Goal: Task Accomplishment & Management: Manage account settings

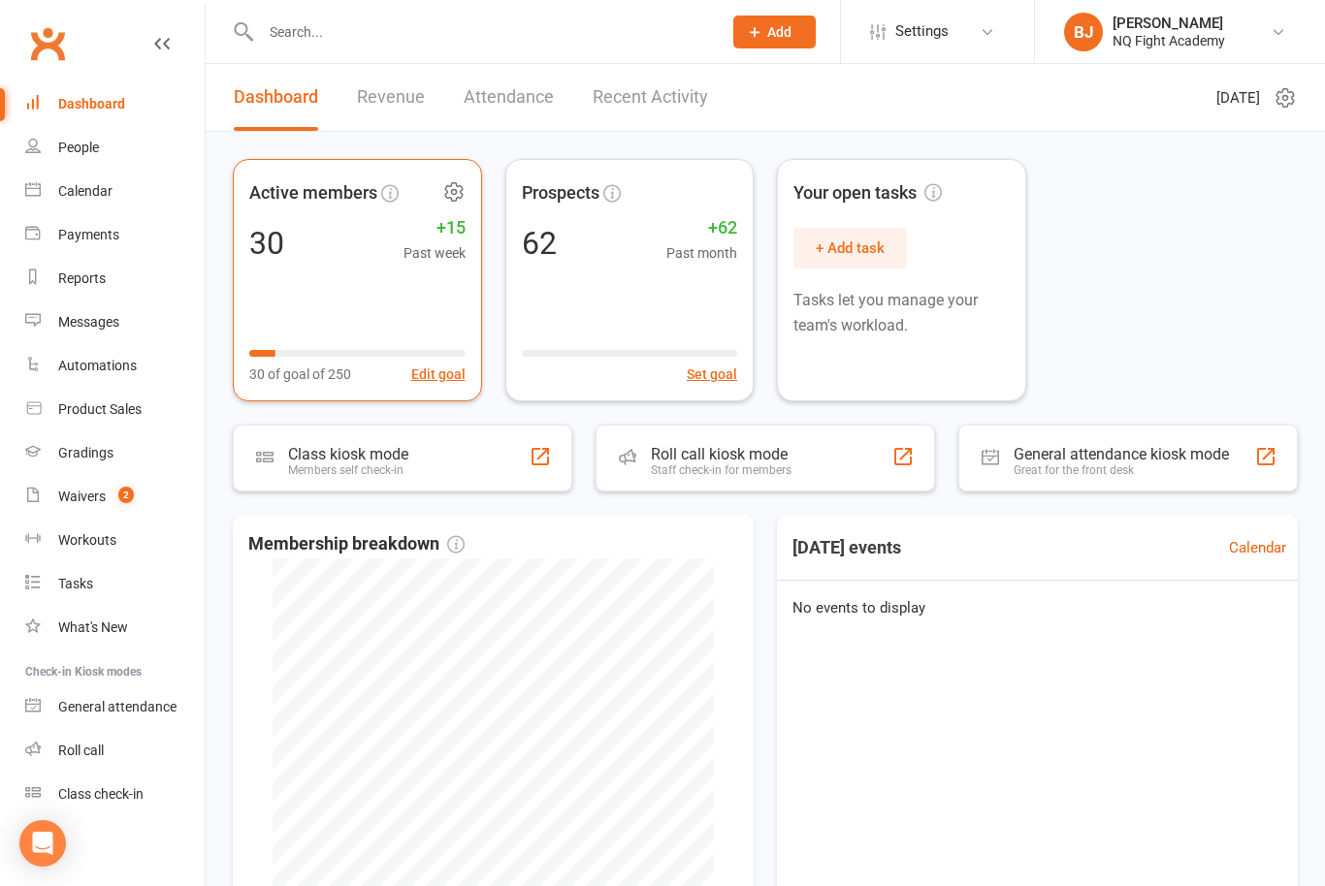
click at [329, 269] on div "Active members 30 +15 Past week 30 of goal of 250 Edit goal" at bounding box center [357, 280] width 249 height 242
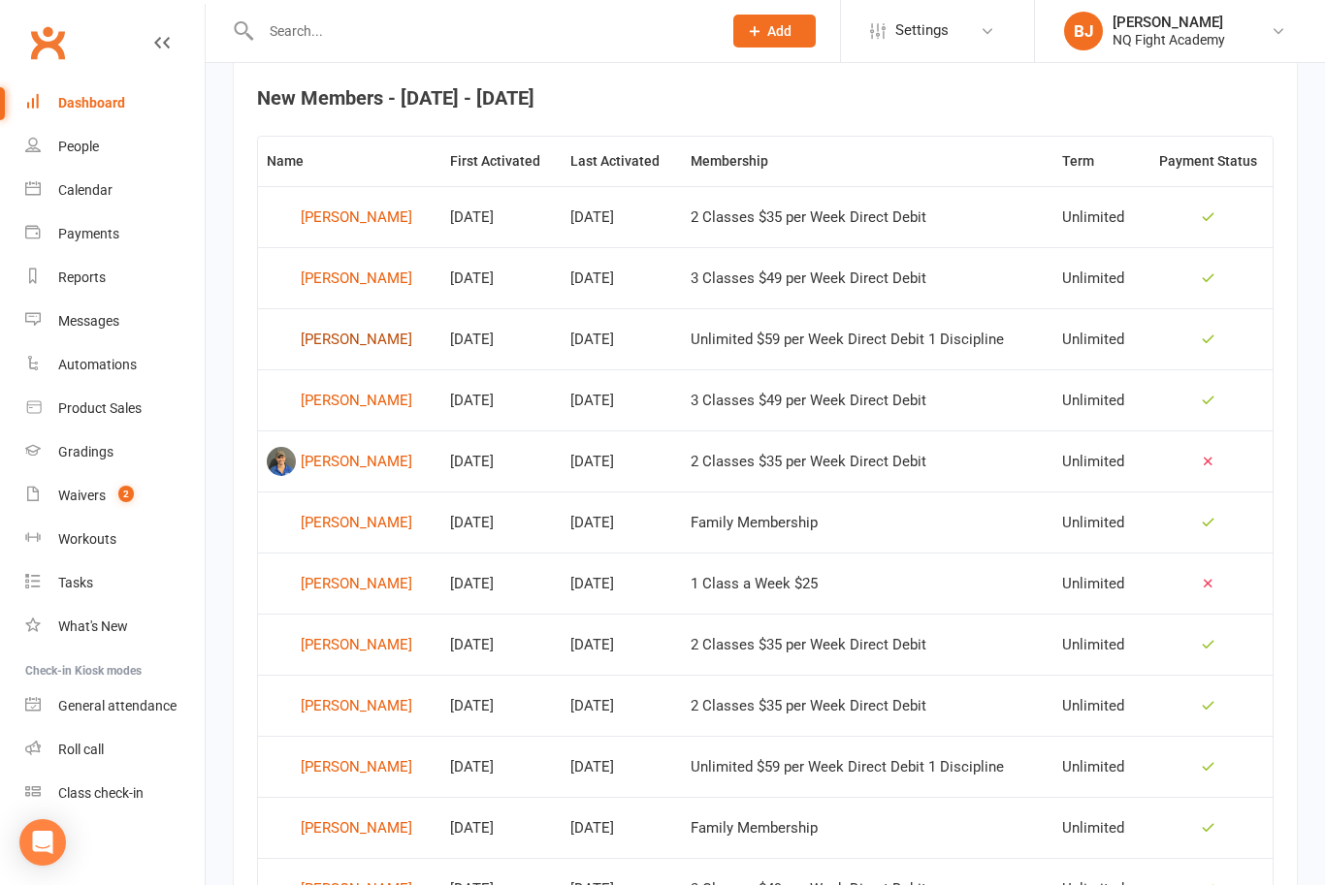
scroll to position [755, 0]
click at [371, 338] on div "[PERSON_NAME]" at bounding box center [357, 339] width 112 height 29
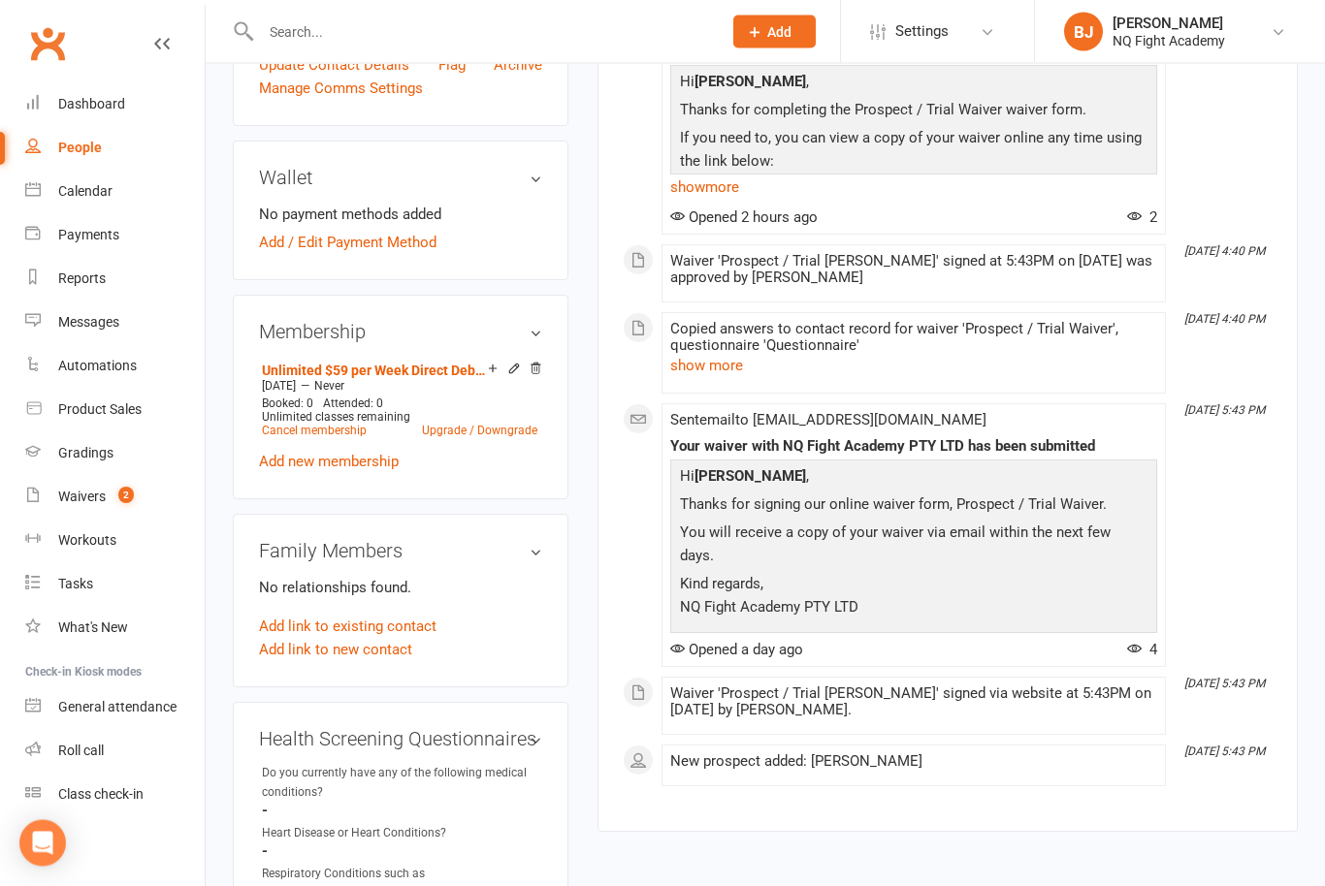
scroll to position [512, 0]
click at [437, 378] on link "Unlimited $59 per Week Direct Debit 1 Discipline" at bounding box center [375, 371] width 226 height 16
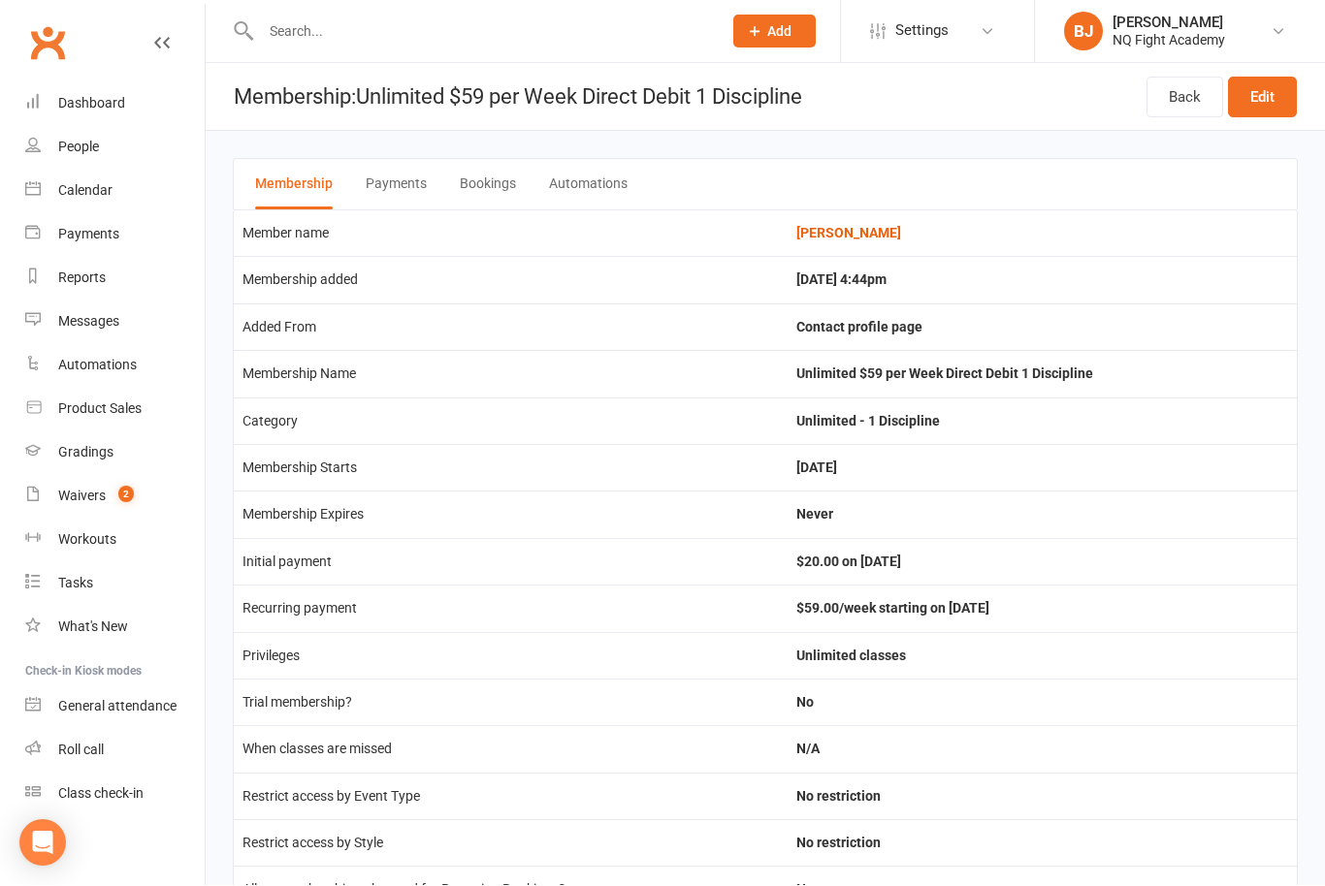
scroll to position [1, 0]
click at [1258, 97] on link "Edit" at bounding box center [1262, 97] width 69 height 41
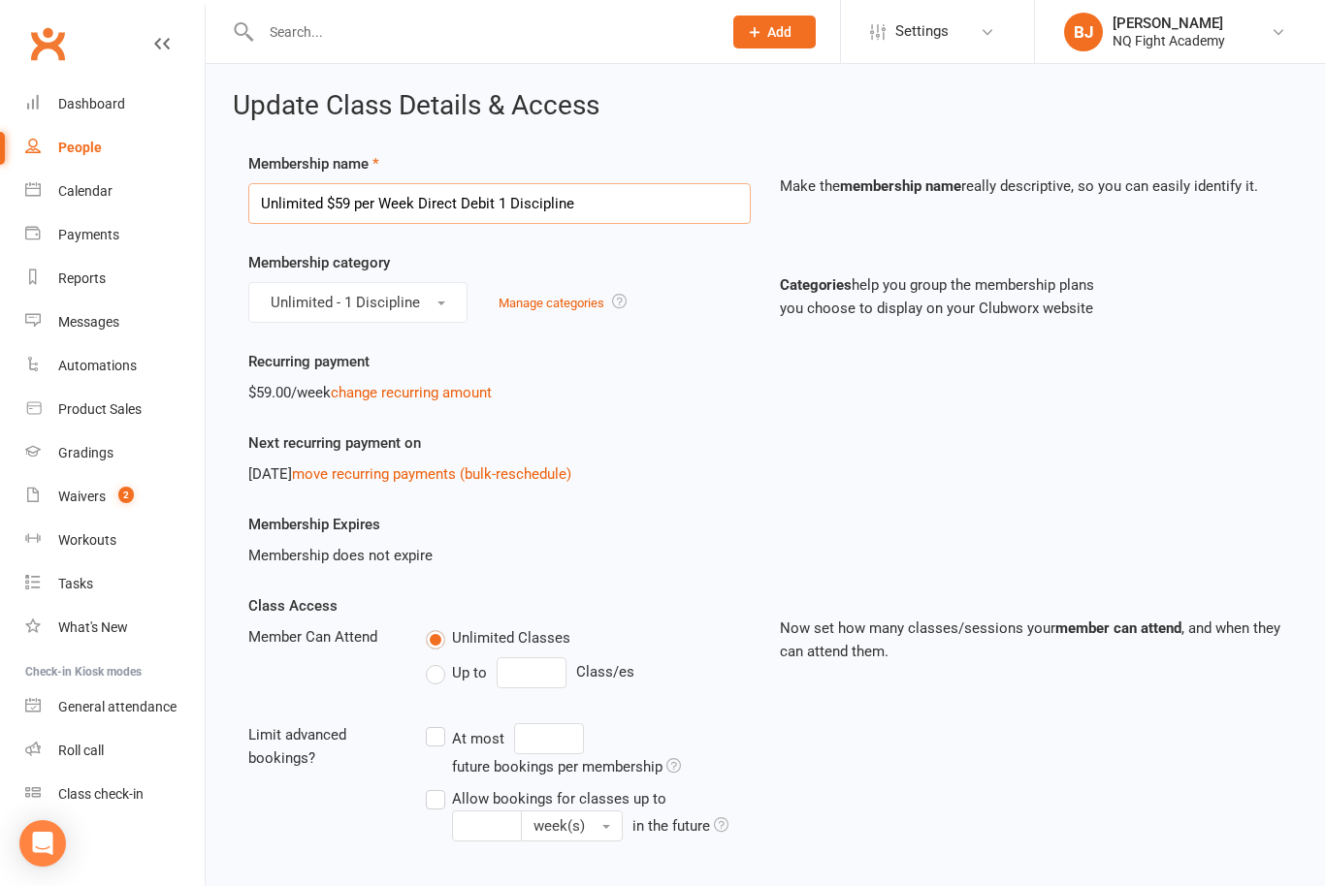
click at [667, 200] on input "Unlimited $59 per Week Direct Debit 1 Discipline" at bounding box center [499, 203] width 502 height 41
type input "U"
click at [612, 353] on div "Recurring payment $59.00/week change recurring amount" at bounding box center [499, 377] width 531 height 54
click at [637, 204] on input "text" at bounding box center [499, 203] width 502 height 41
click at [693, 205] on input "text" at bounding box center [499, 203] width 502 height 41
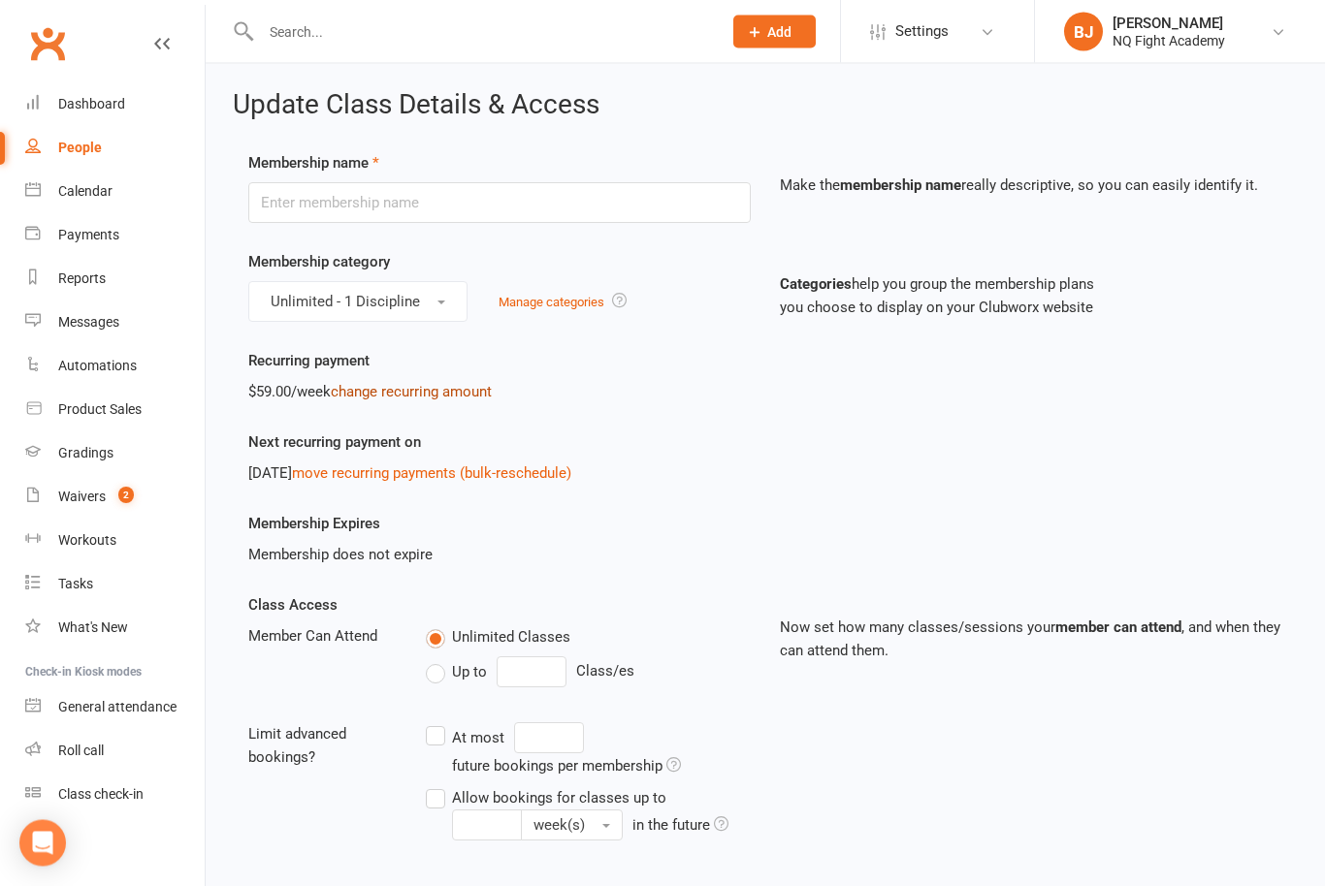
click at [443, 386] on link "change recurring amount" at bounding box center [411, 392] width 161 height 17
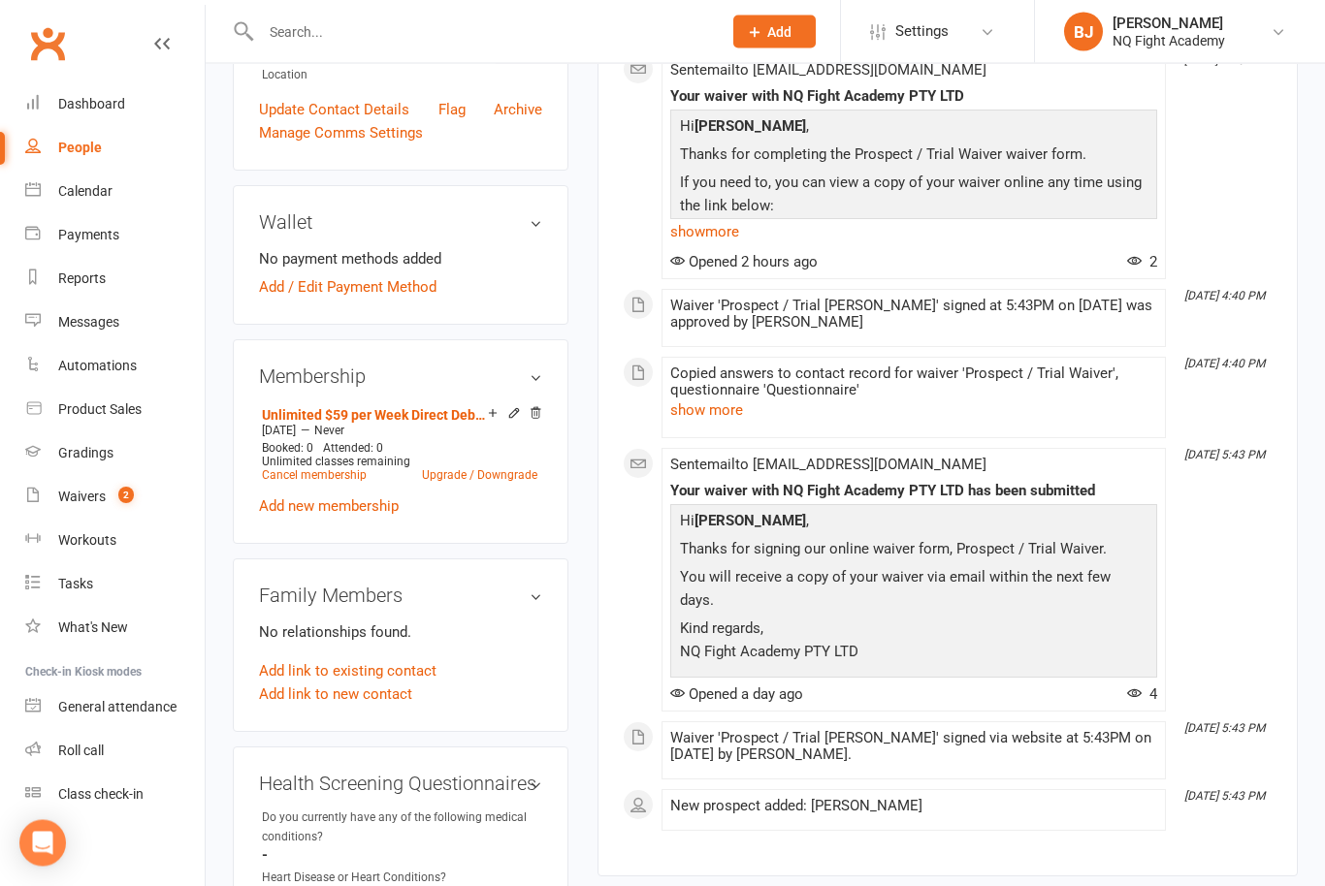
scroll to position [465, 0]
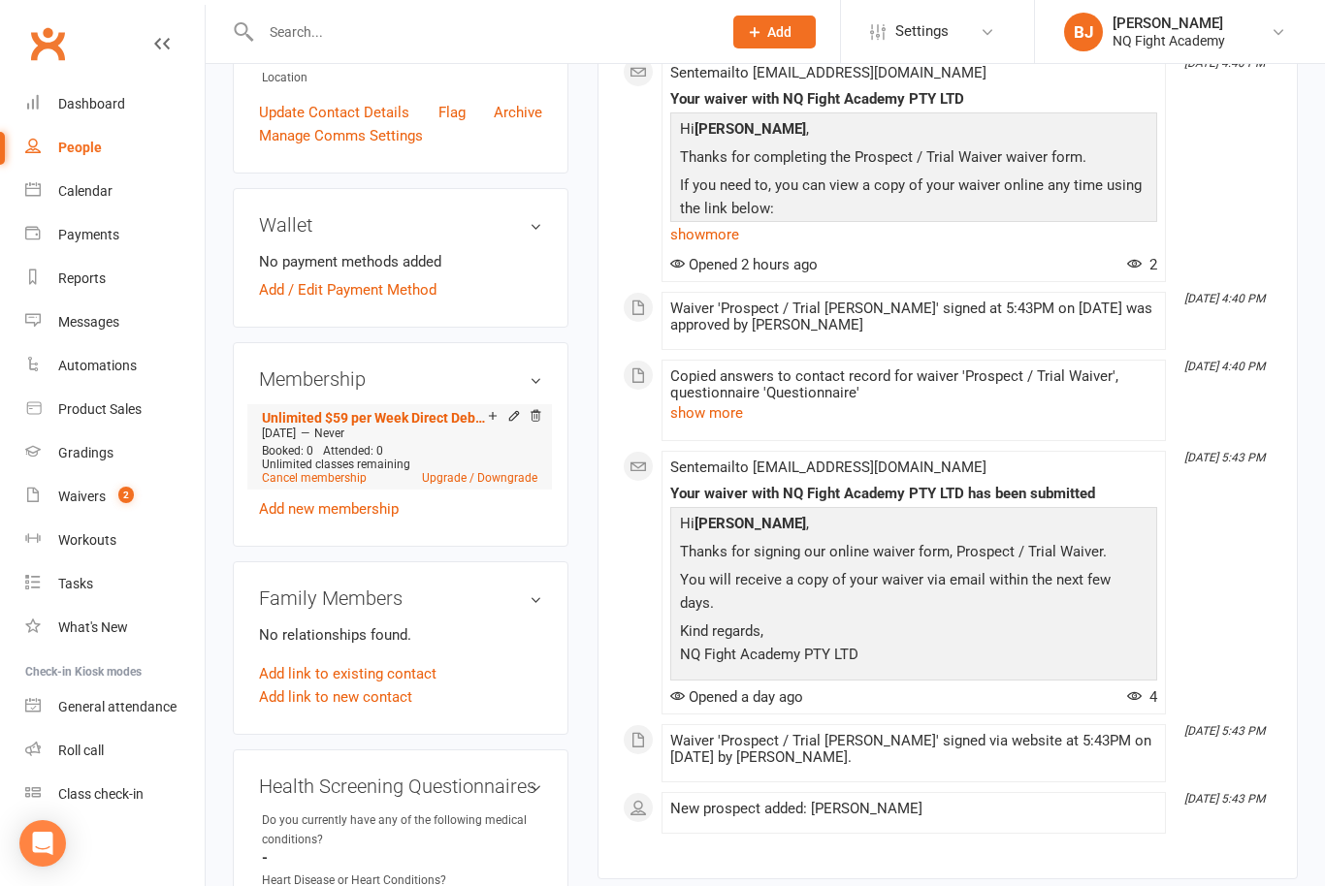
click at [535, 426] on icon at bounding box center [536, 418] width 14 height 16
click at [538, 421] on icon at bounding box center [535, 415] width 10 height 11
click at [546, 437] on div "Membership Unlimited $59 per Week Direct Debit 1 Discipline [DATE] — Never Book…" at bounding box center [401, 444] width 336 height 205
click at [538, 390] on h3 "Membership" at bounding box center [400, 379] width 283 height 21
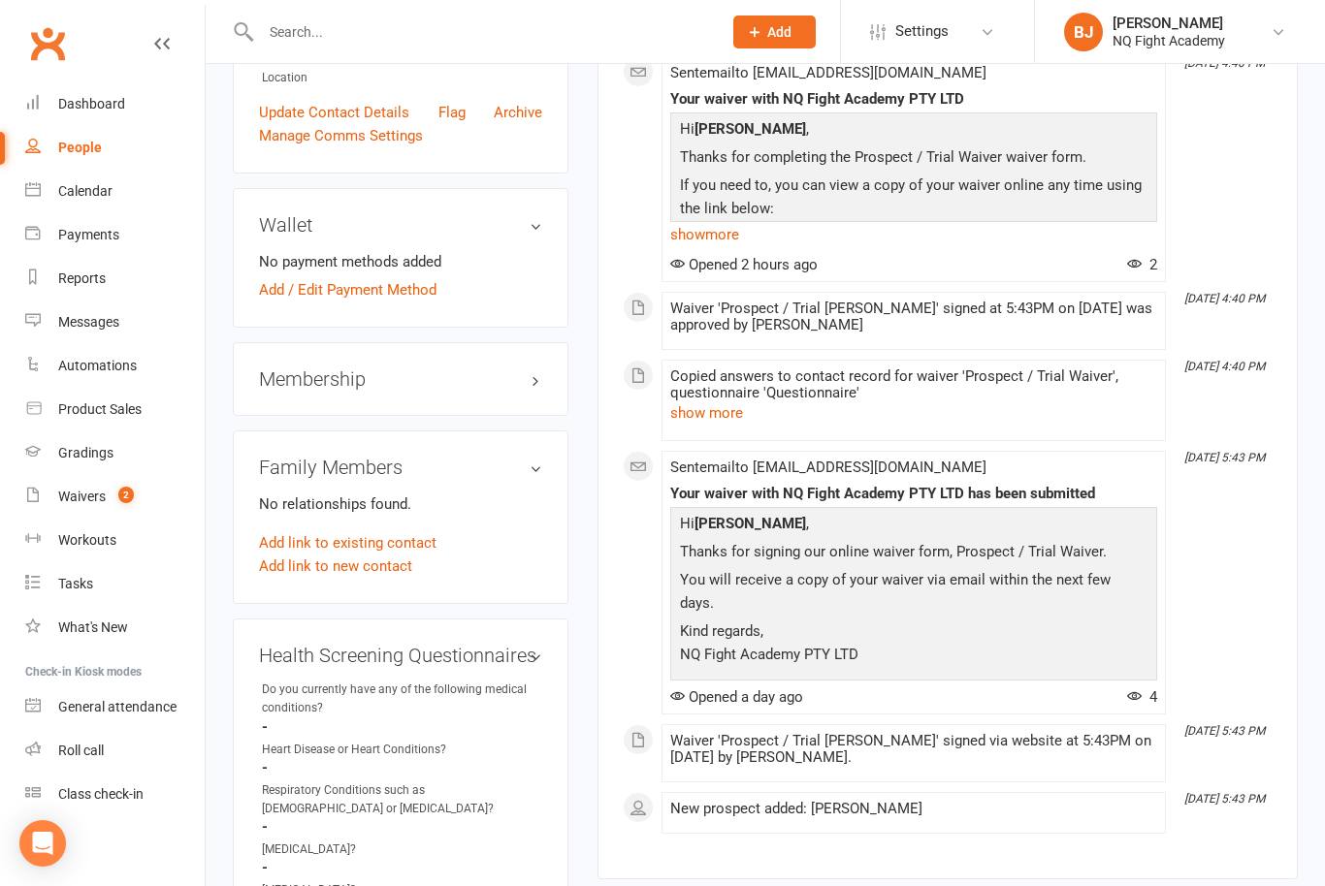
click at [532, 390] on h3 "Membership" at bounding box center [400, 379] width 283 height 21
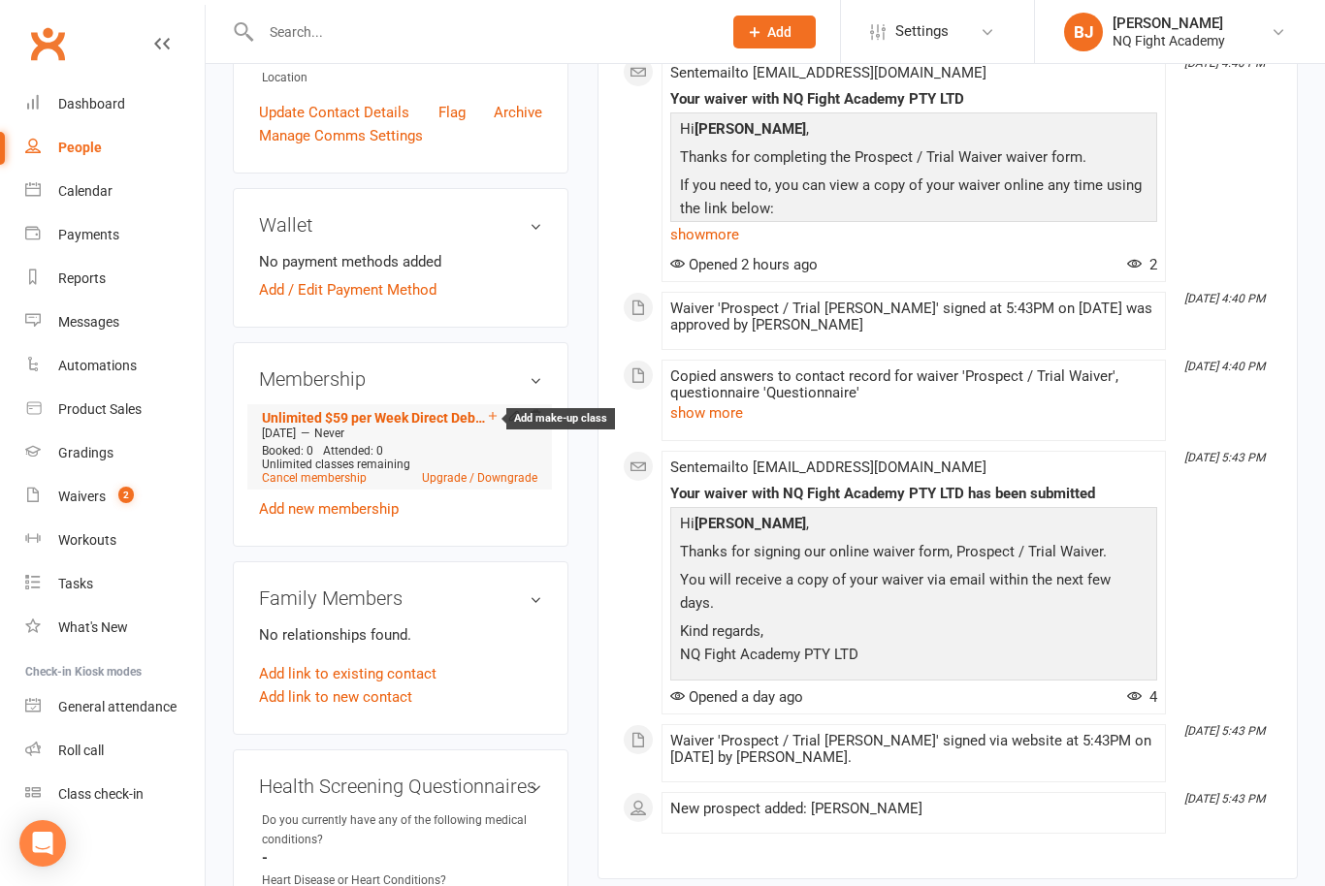
click at [496, 423] on icon at bounding box center [493, 416] width 14 height 14
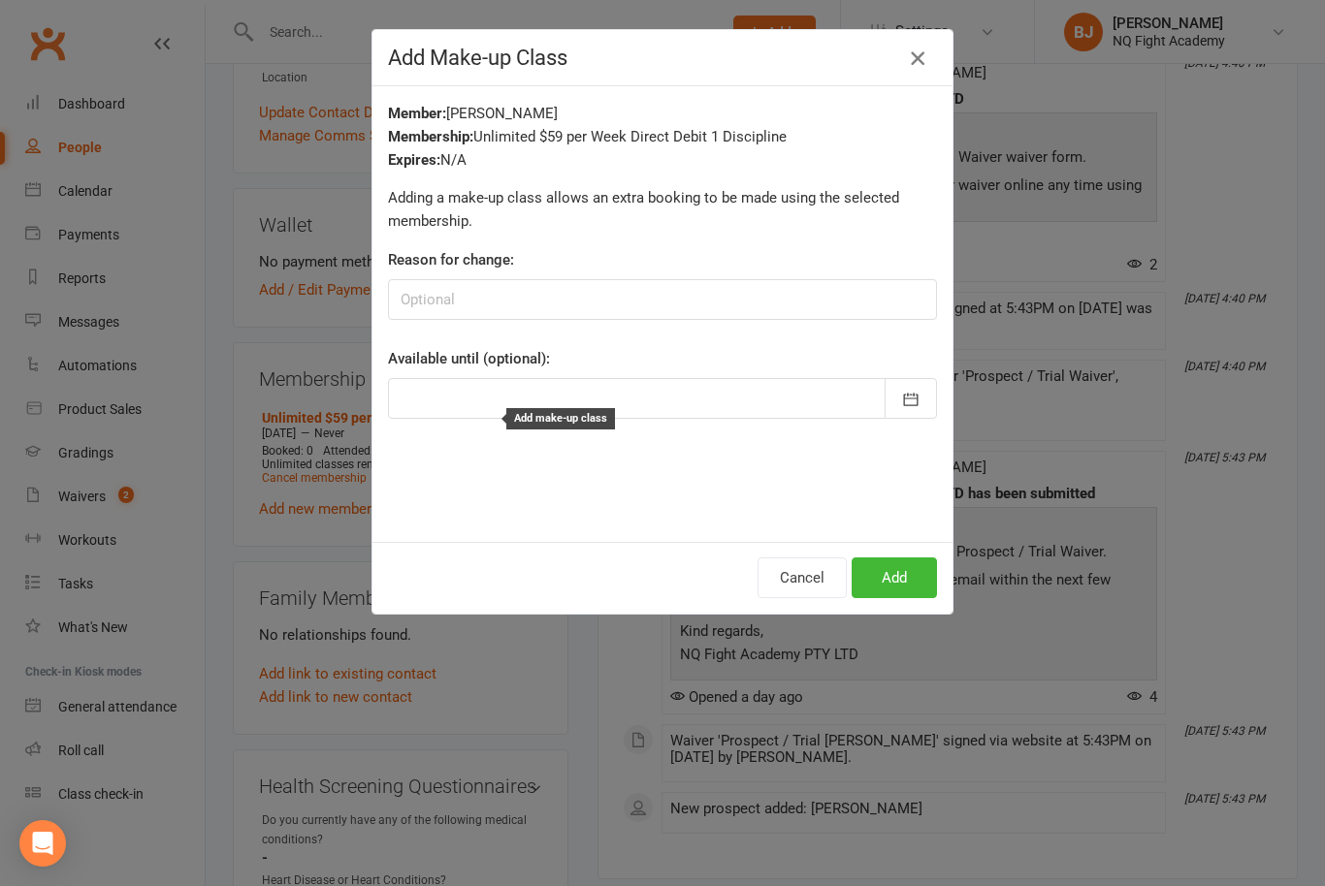
click at [919, 61] on icon "button" at bounding box center [917, 58] width 23 height 23
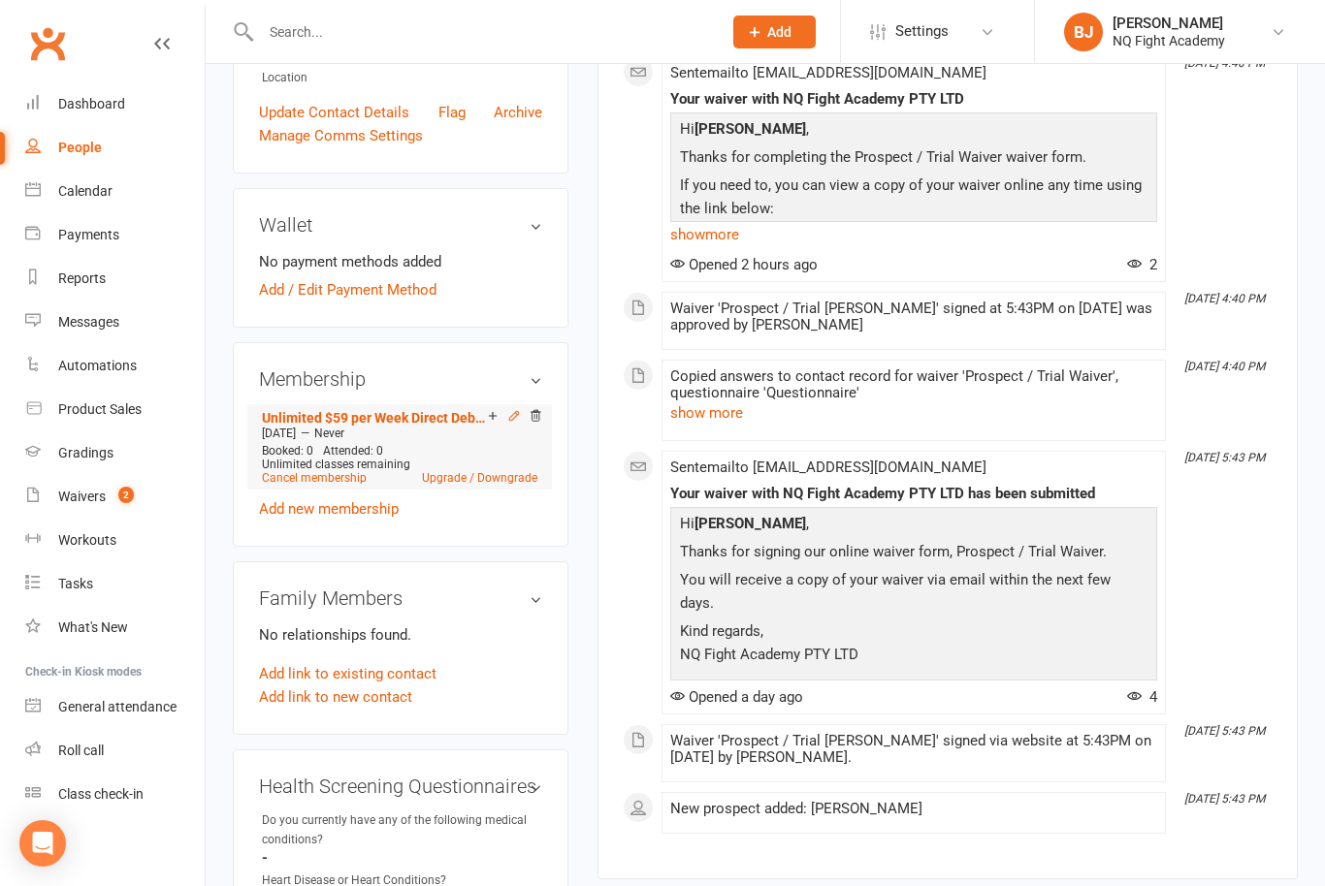
click at [519, 423] on icon at bounding box center [514, 416] width 14 height 14
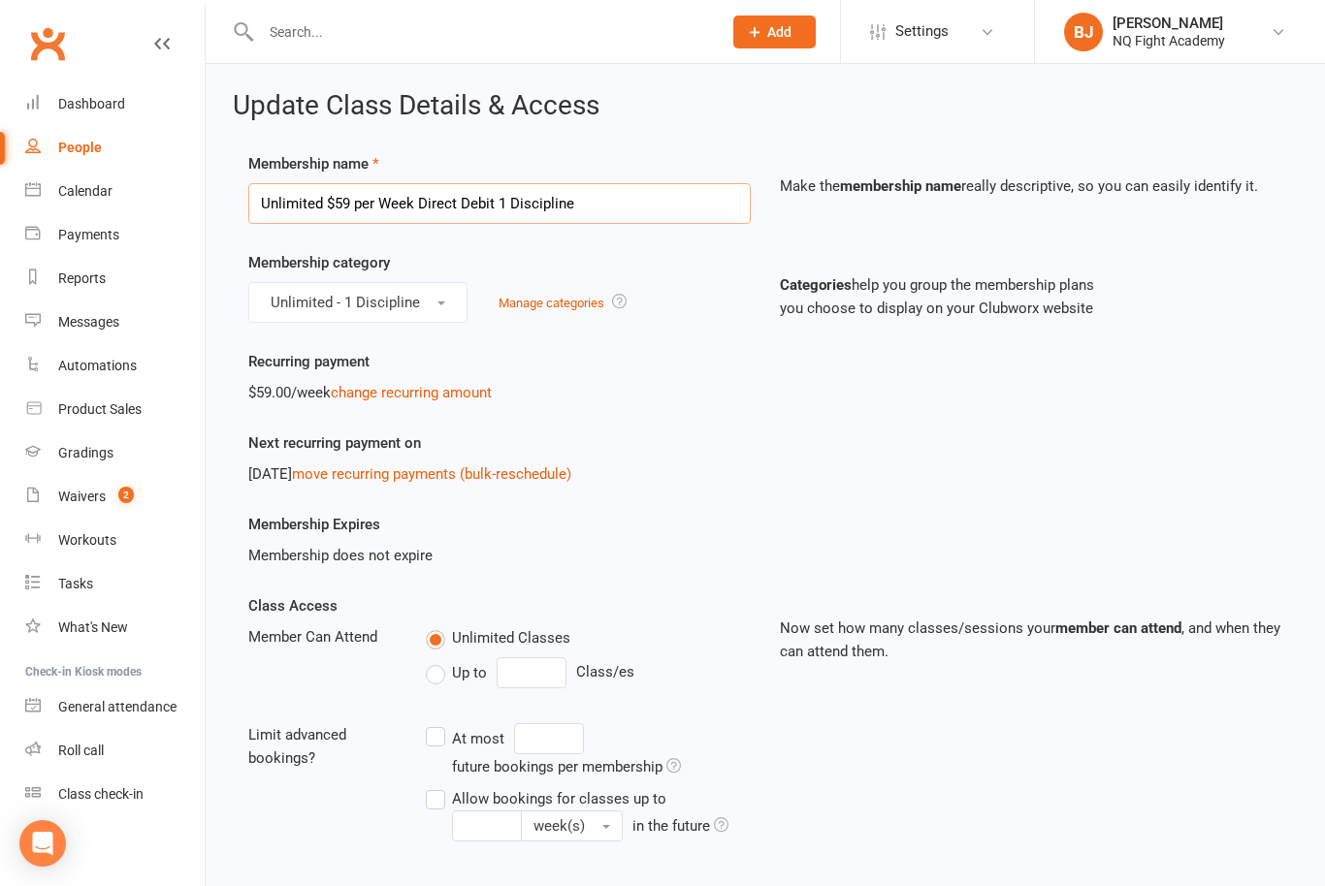
click at [638, 205] on input "Unlimited $59 per Week Direct Debit 1 Discipline" at bounding box center [499, 203] width 502 height 41
type input "U"
click at [446, 306] on button "Unlimited - 1 Discipline" at bounding box center [357, 302] width 219 height 41
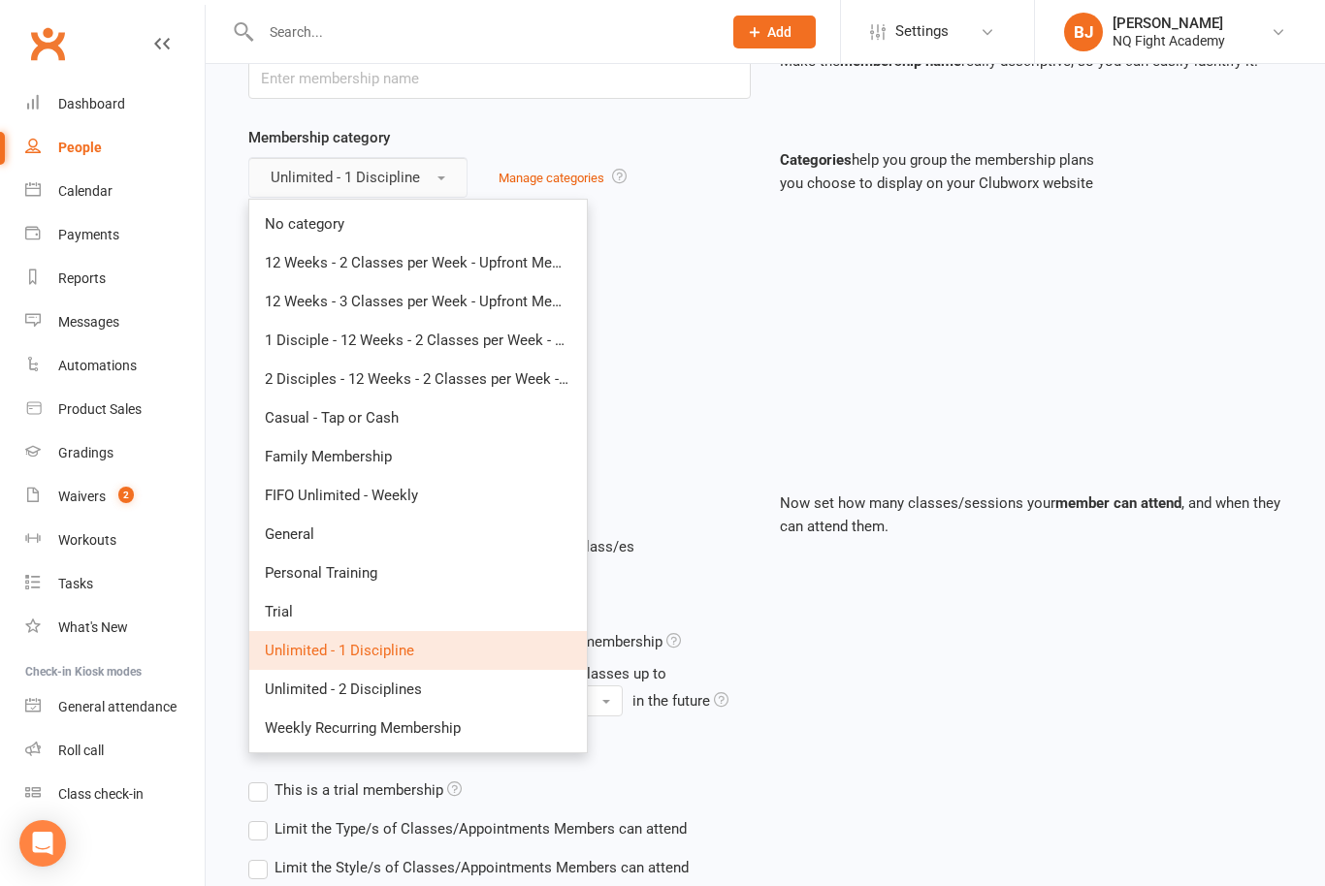
scroll to position [126, 0]
click at [443, 178] on button "Unlimited - 1 Discipline" at bounding box center [357, 176] width 219 height 41
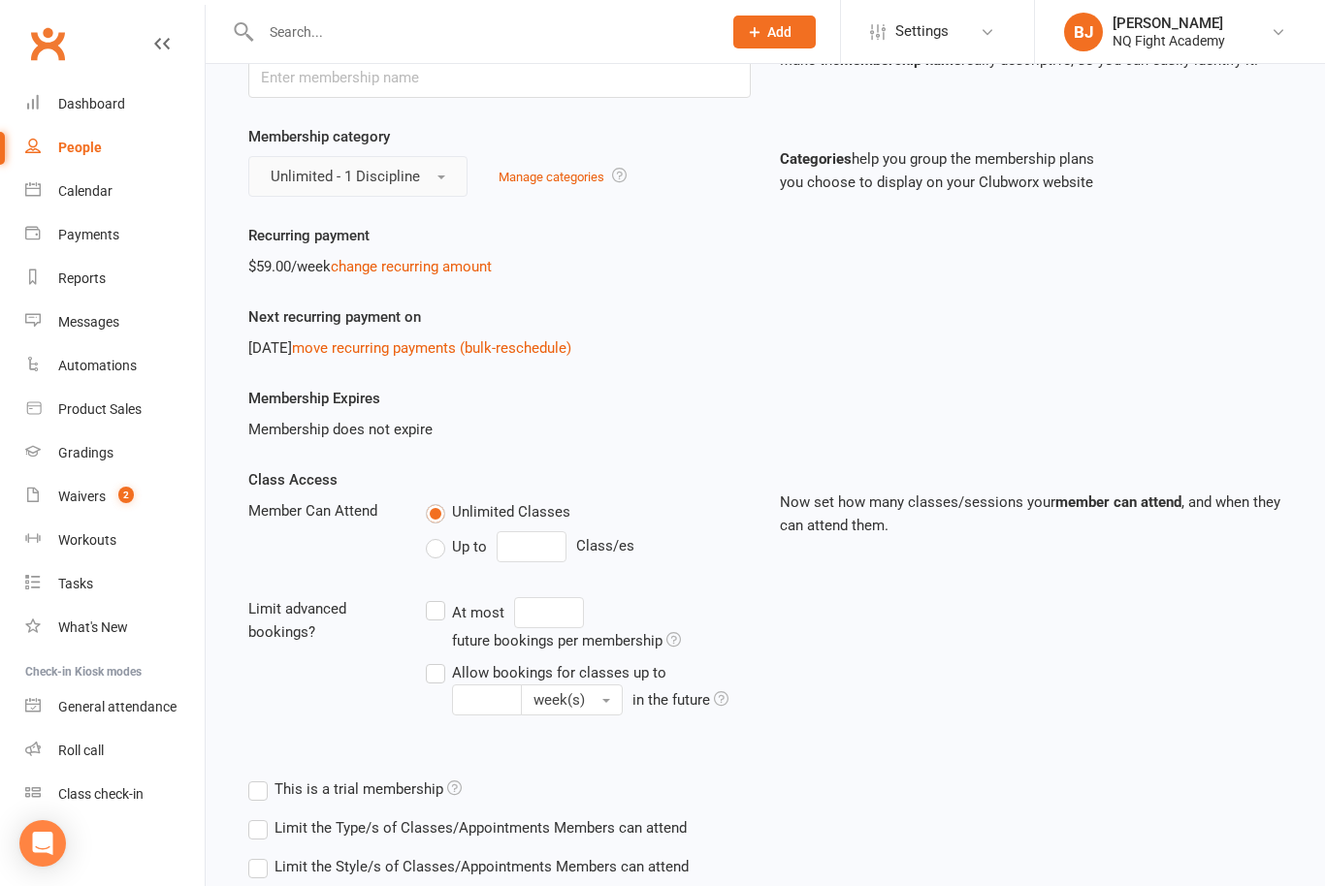
click at [449, 185] on button "Unlimited - 1 Discipline" at bounding box center [357, 176] width 219 height 41
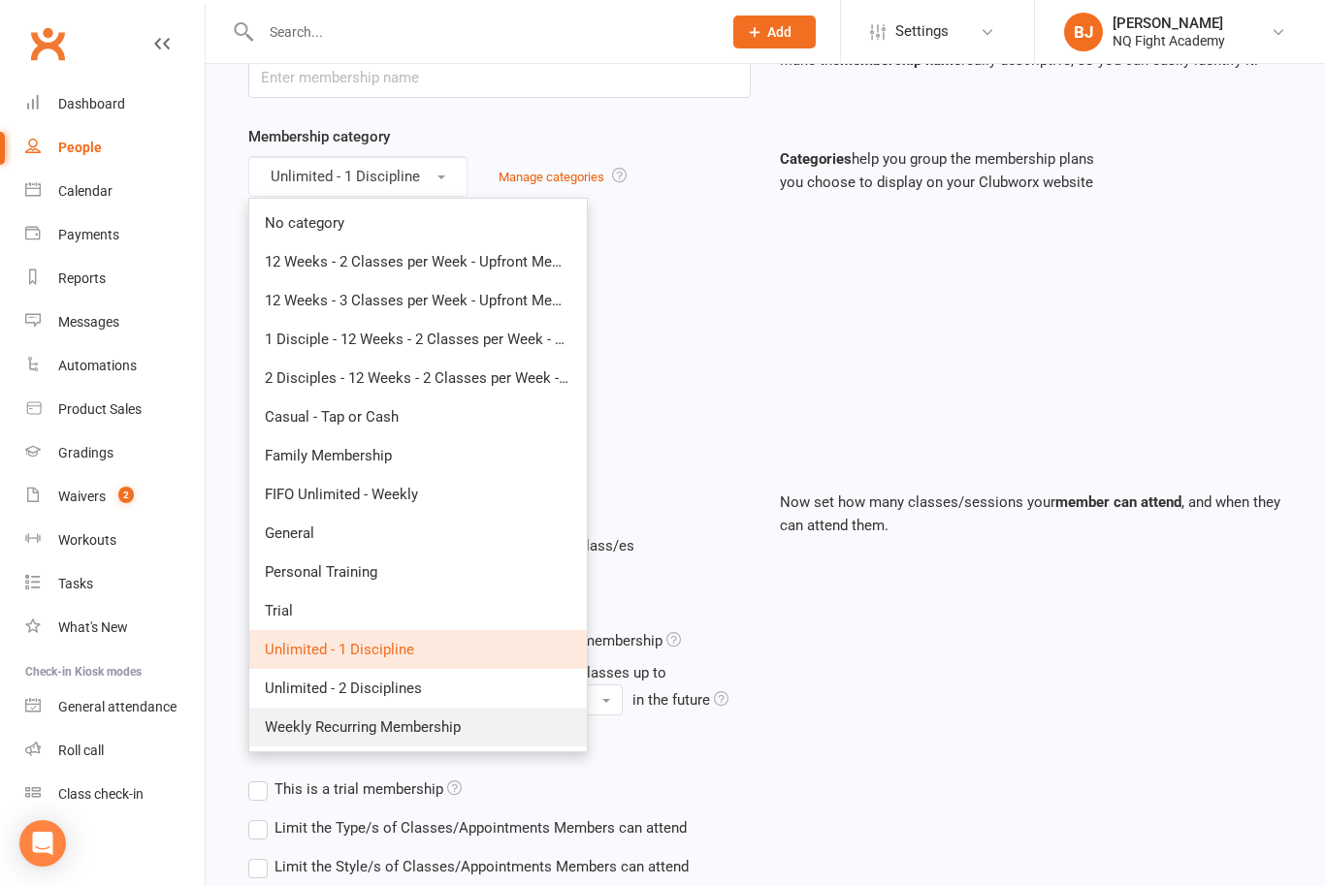
click at [432, 730] on span "Weekly Recurring Membership" at bounding box center [363, 727] width 196 height 17
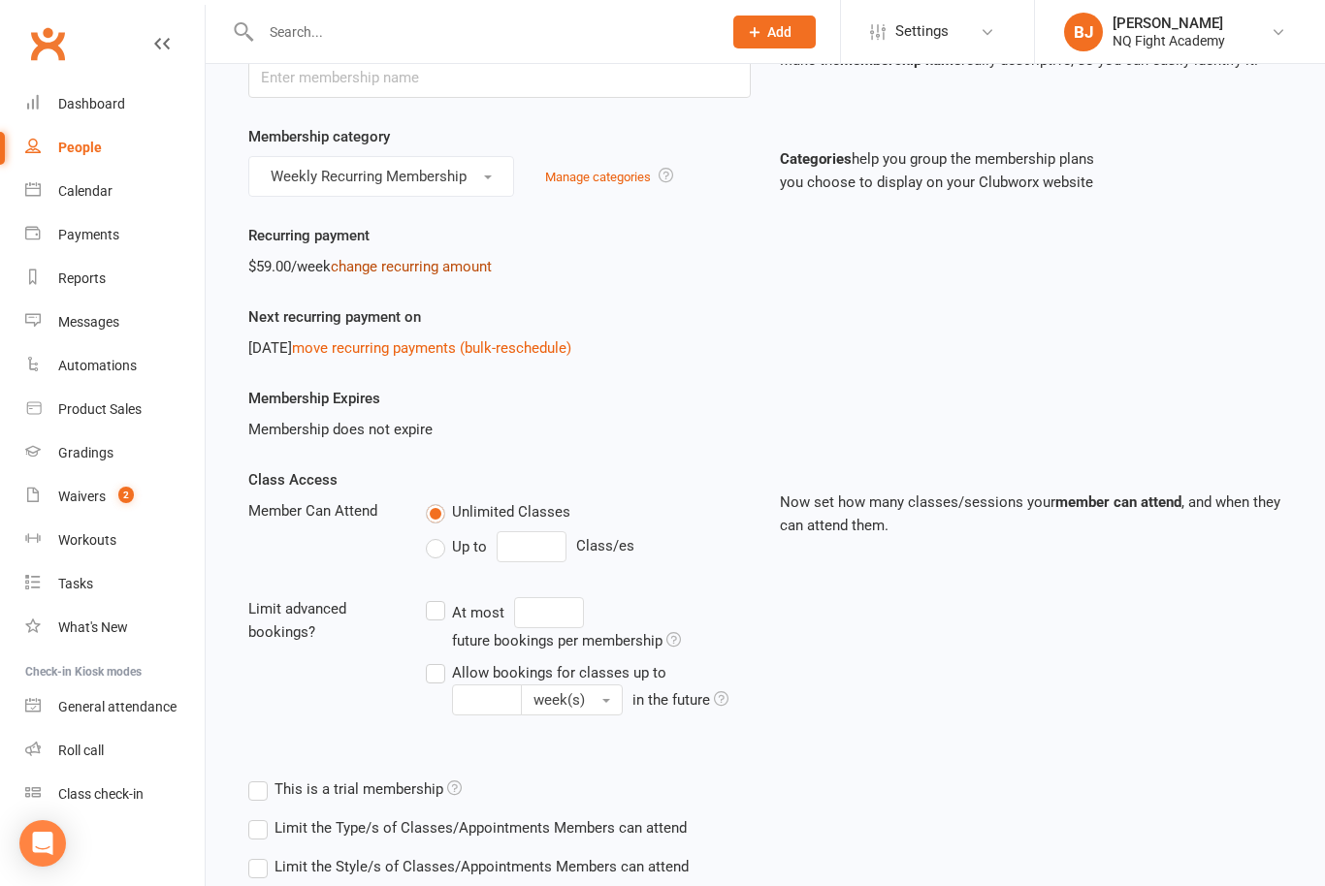
click at [415, 273] on link "change recurring amount" at bounding box center [411, 266] width 161 height 17
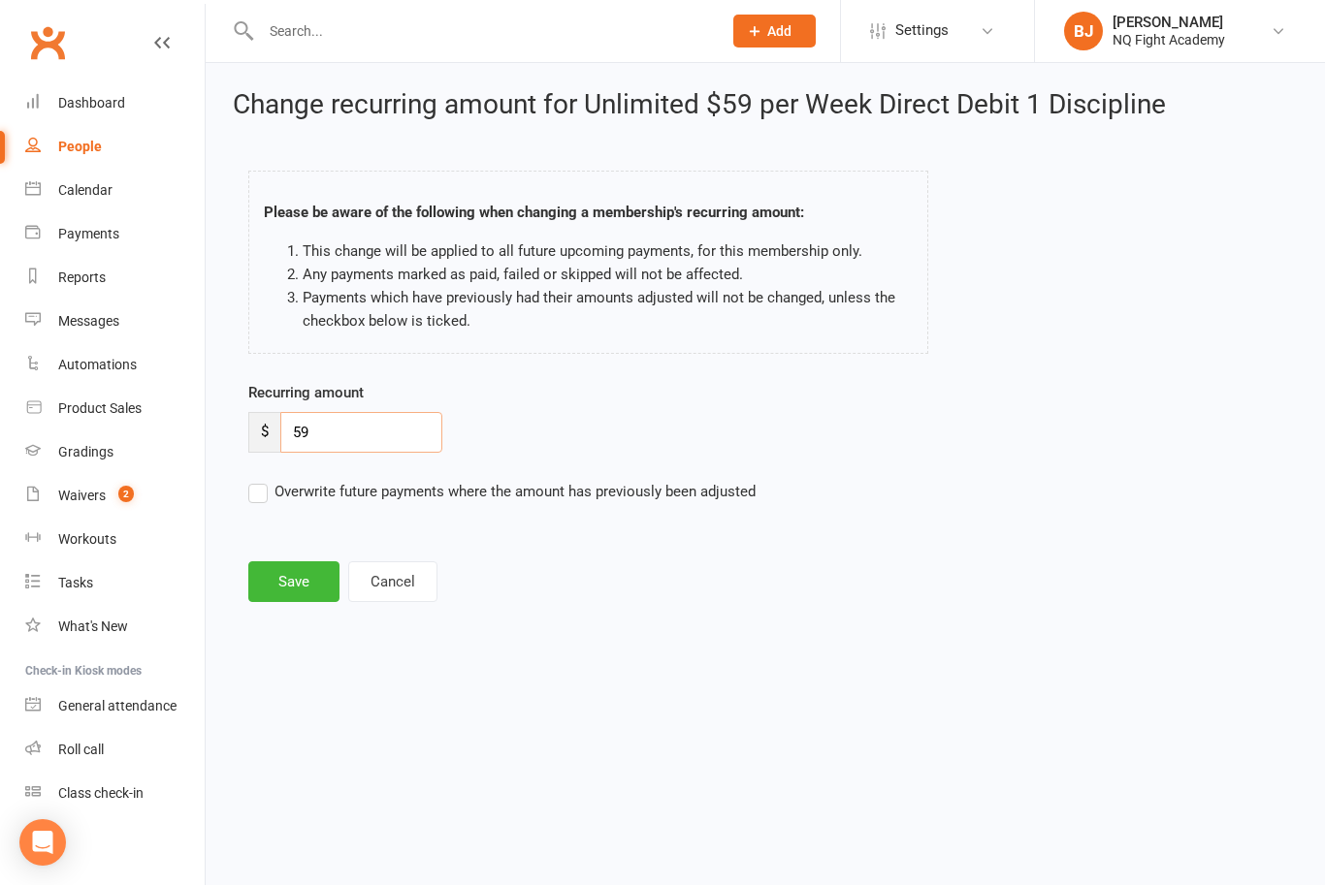
click at [355, 417] on input "59" at bounding box center [361, 433] width 162 height 41
type input "5"
type input "49"
click at [289, 573] on button "Save" at bounding box center [293, 582] width 91 height 41
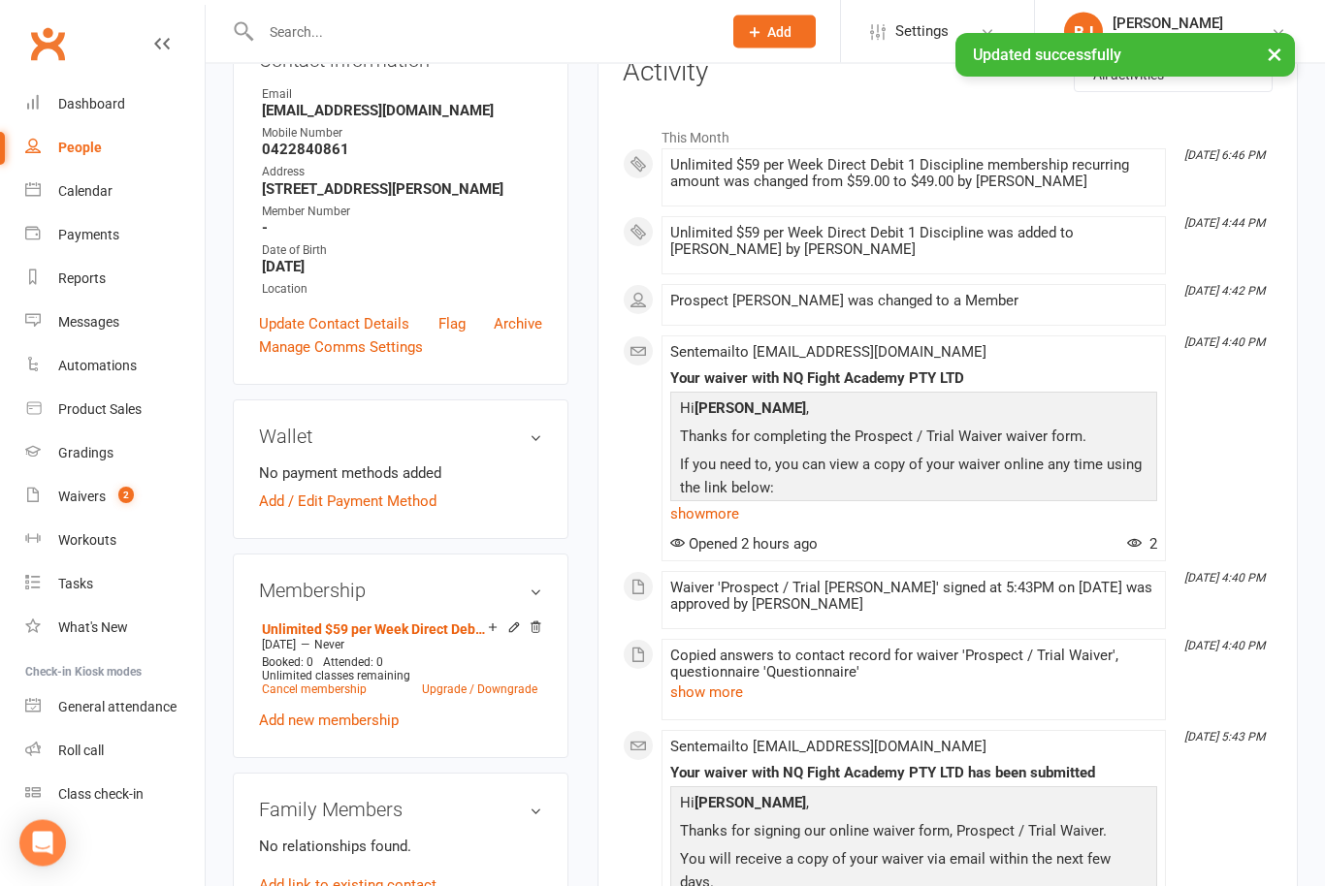
scroll to position [253, 0]
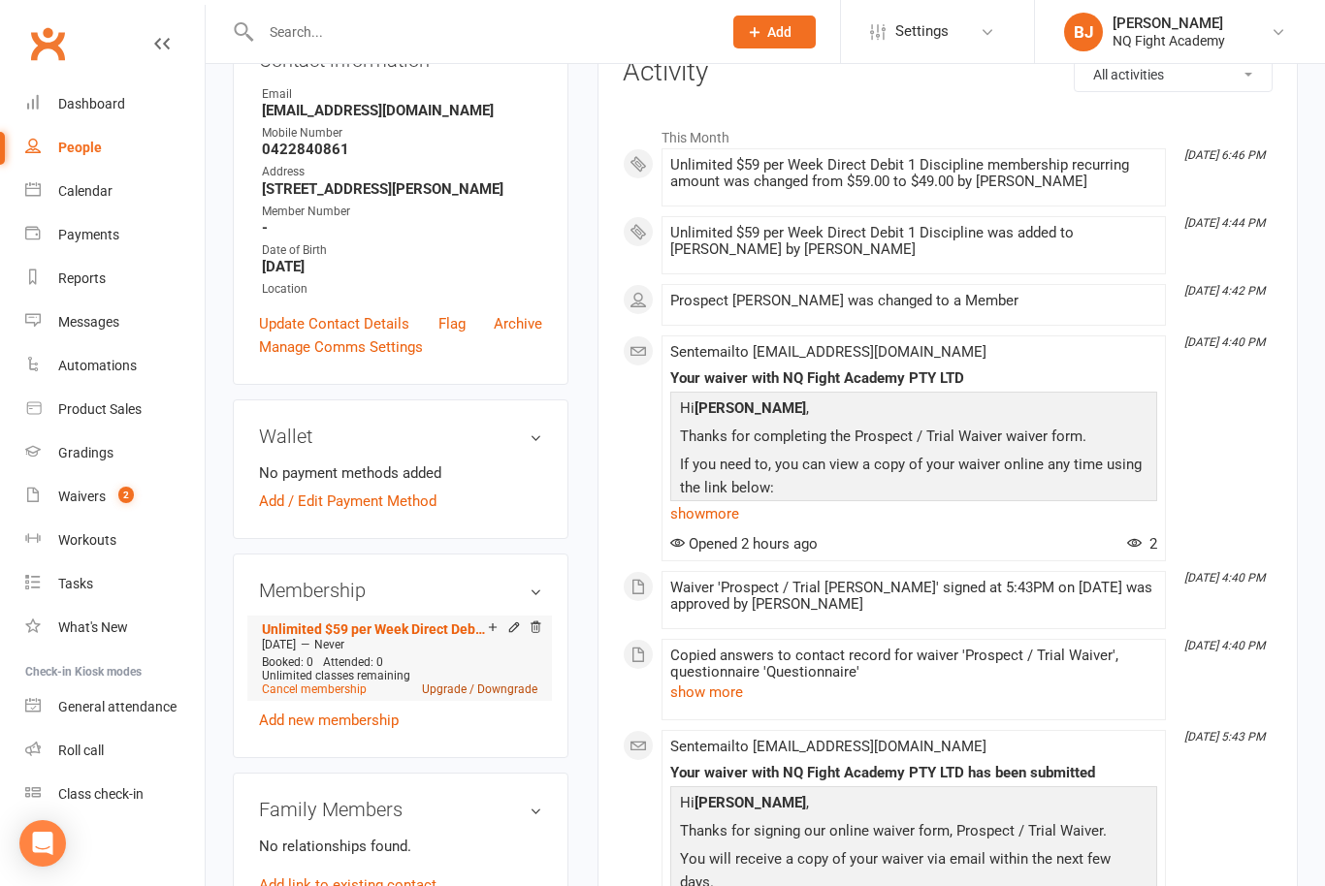
click at [508, 696] on link "Upgrade / Downgrade" at bounding box center [479, 690] width 115 height 14
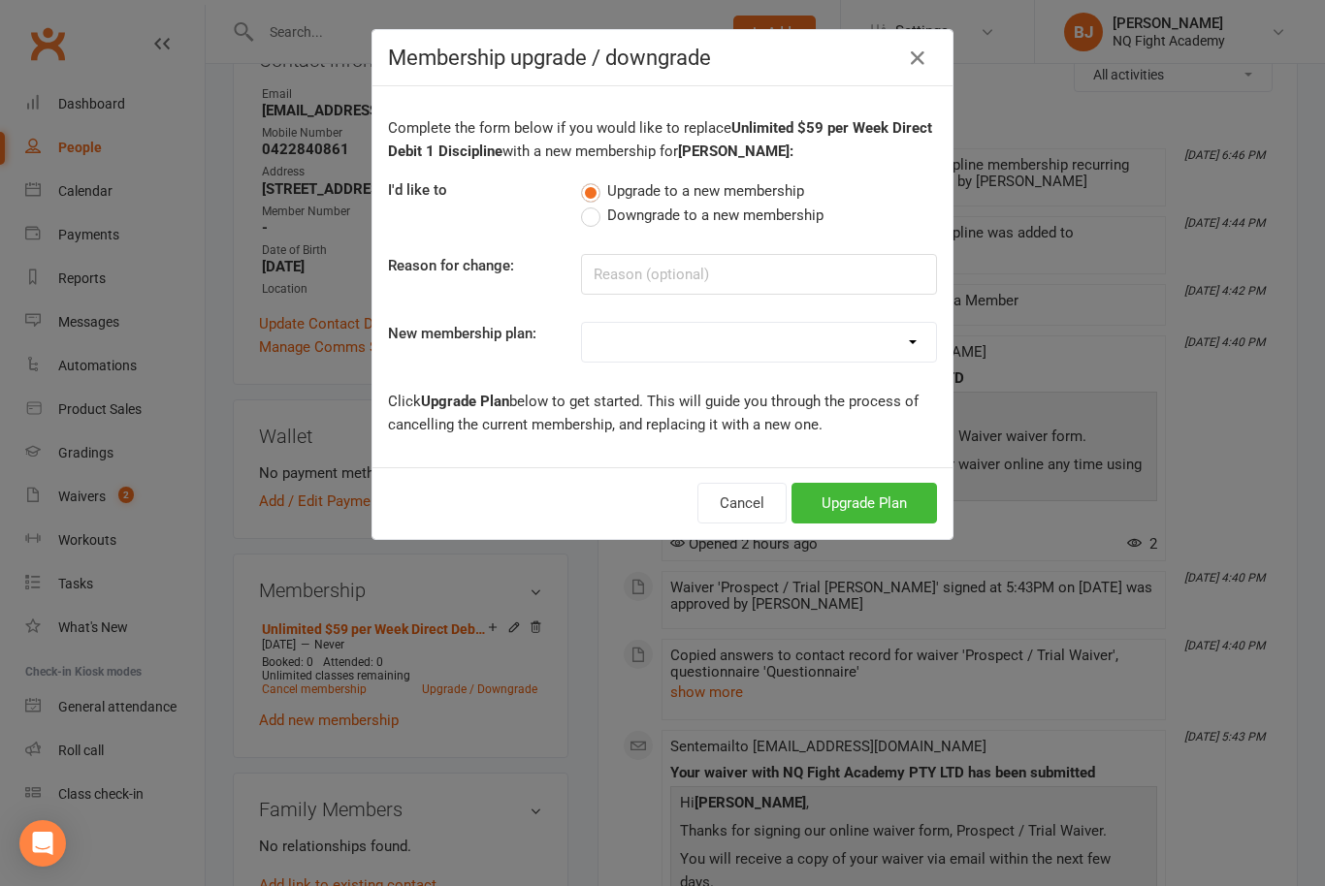
click at [599, 224] on label "Downgrade to a new membership" at bounding box center [702, 215] width 242 height 23
click at [594, 204] on input "Downgrade to a new membership" at bounding box center [587, 204] width 13 height 0
click at [911, 341] on select "Casual $25 Tap or Cash 2 Classes $35 per Week Direct Debit 3 Classes $49 per We…" at bounding box center [759, 342] width 354 height 39
select select "2"
click at [880, 517] on button "Downgrade Plan" at bounding box center [854, 503] width 165 height 41
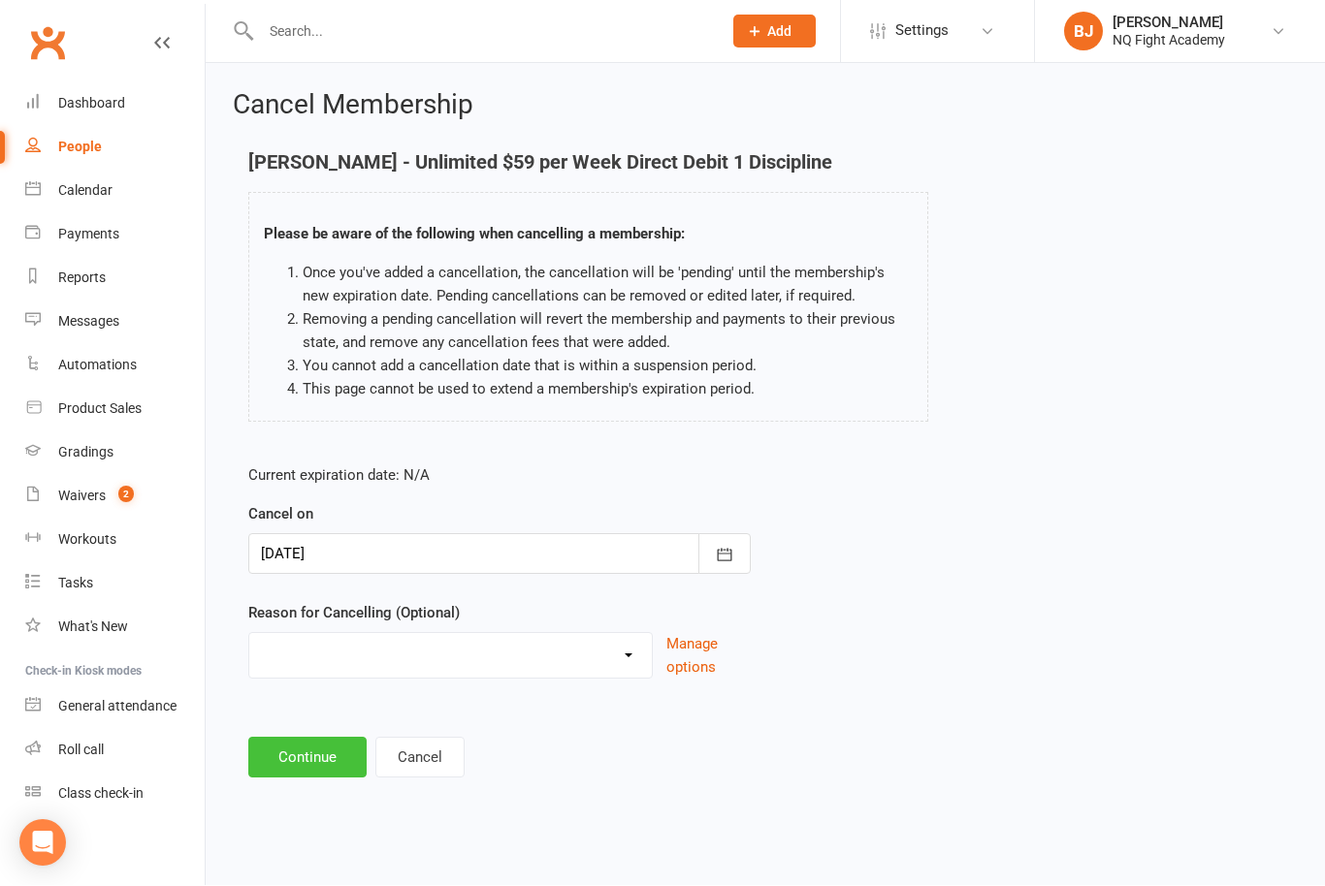
click at [322, 761] on button "Continue" at bounding box center [307, 758] width 118 height 41
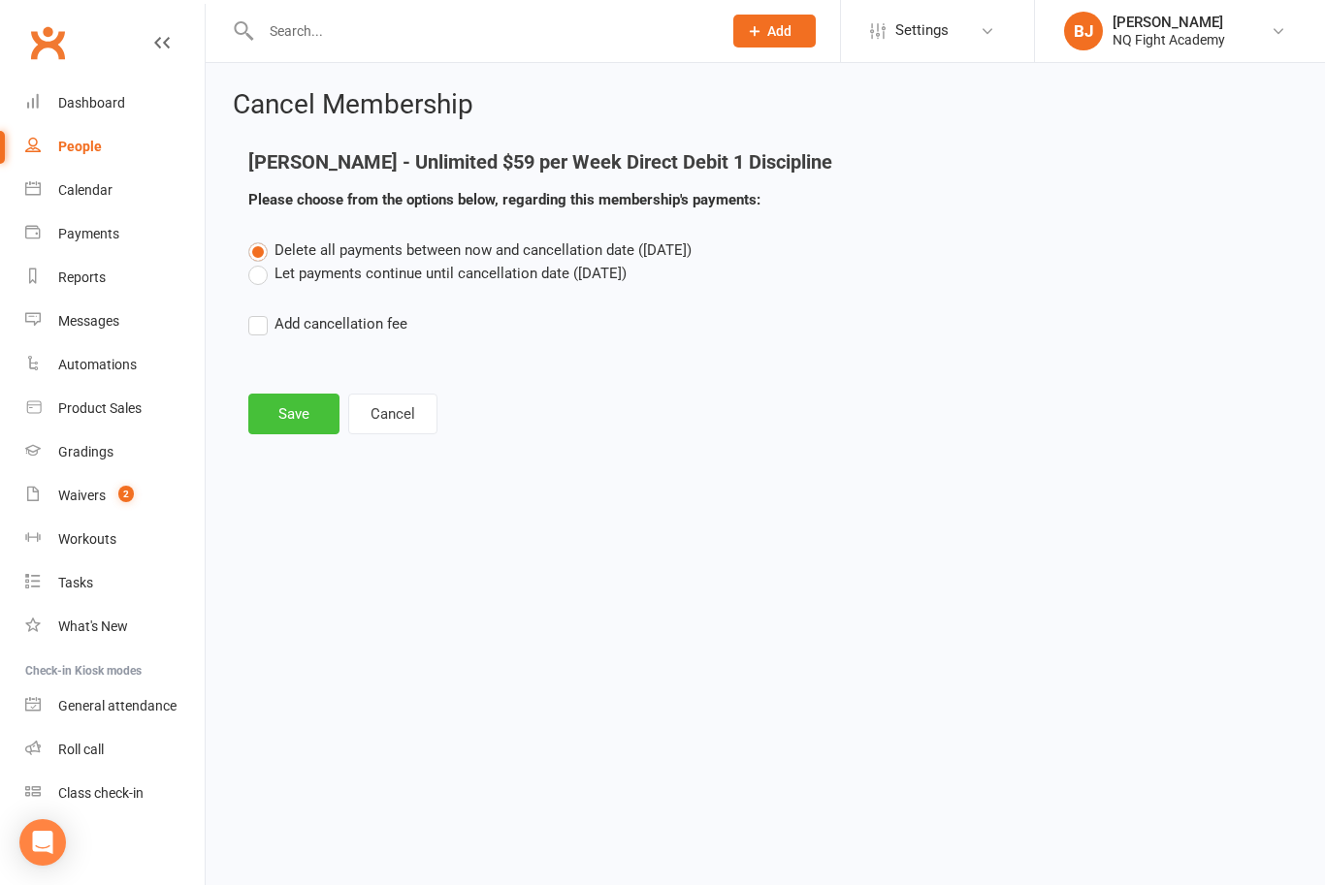
click at [291, 407] on button "Save" at bounding box center [293, 415] width 91 height 41
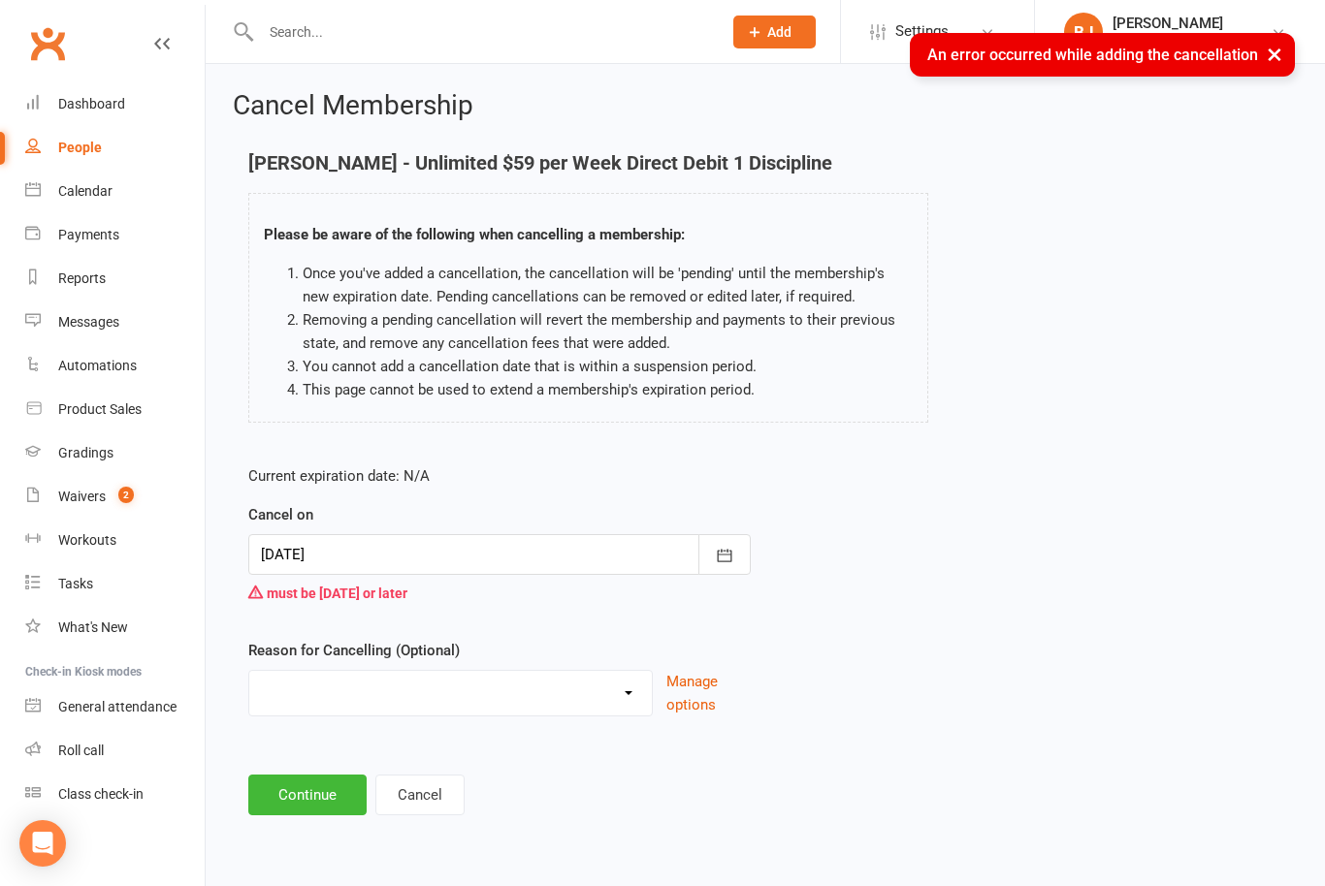
click at [301, 558] on div at bounding box center [499, 554] width 502 height 41
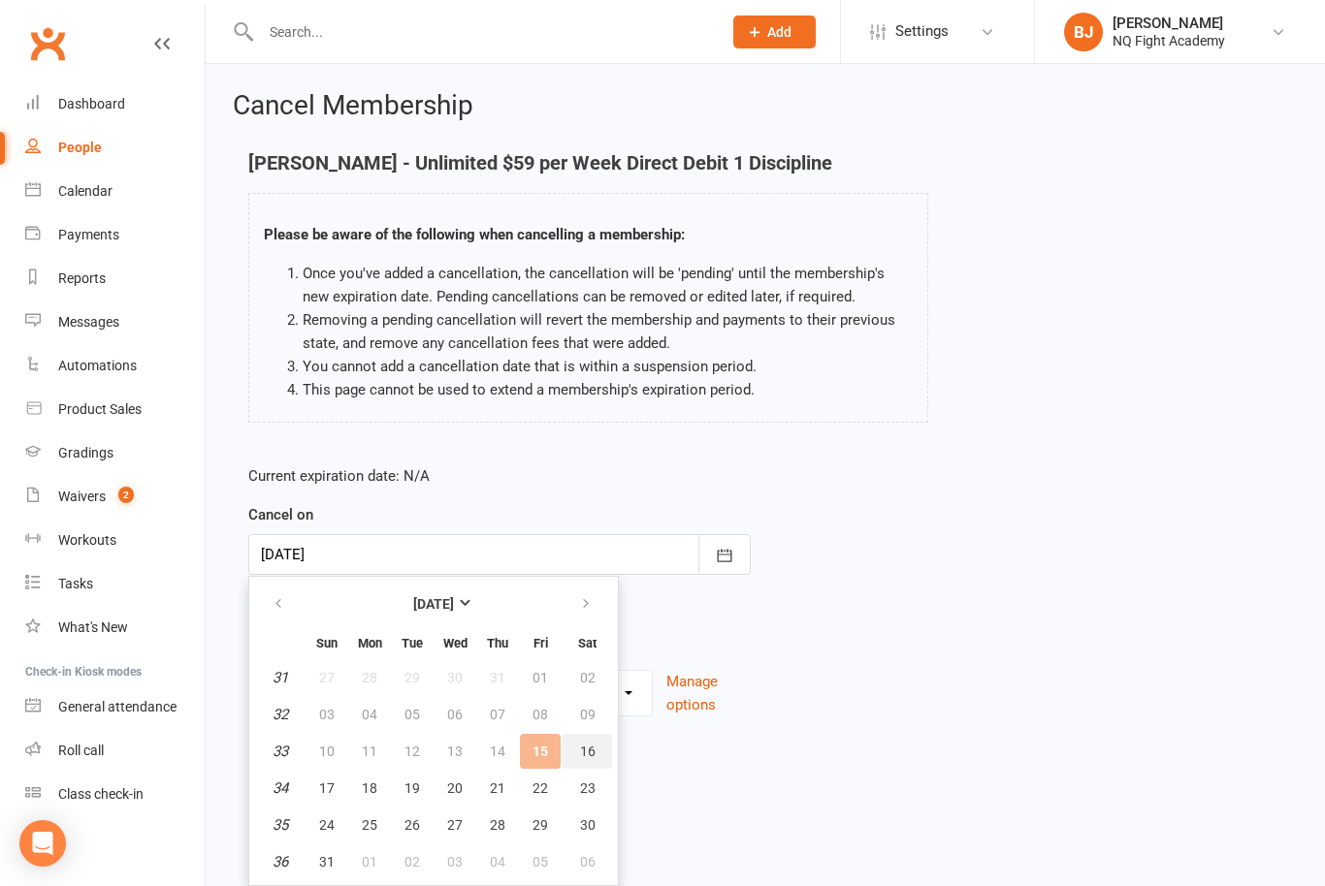
click at [596, 758] on button "16" at bounding box center [586, 751] width 49 height 35
type input "[DATE]"
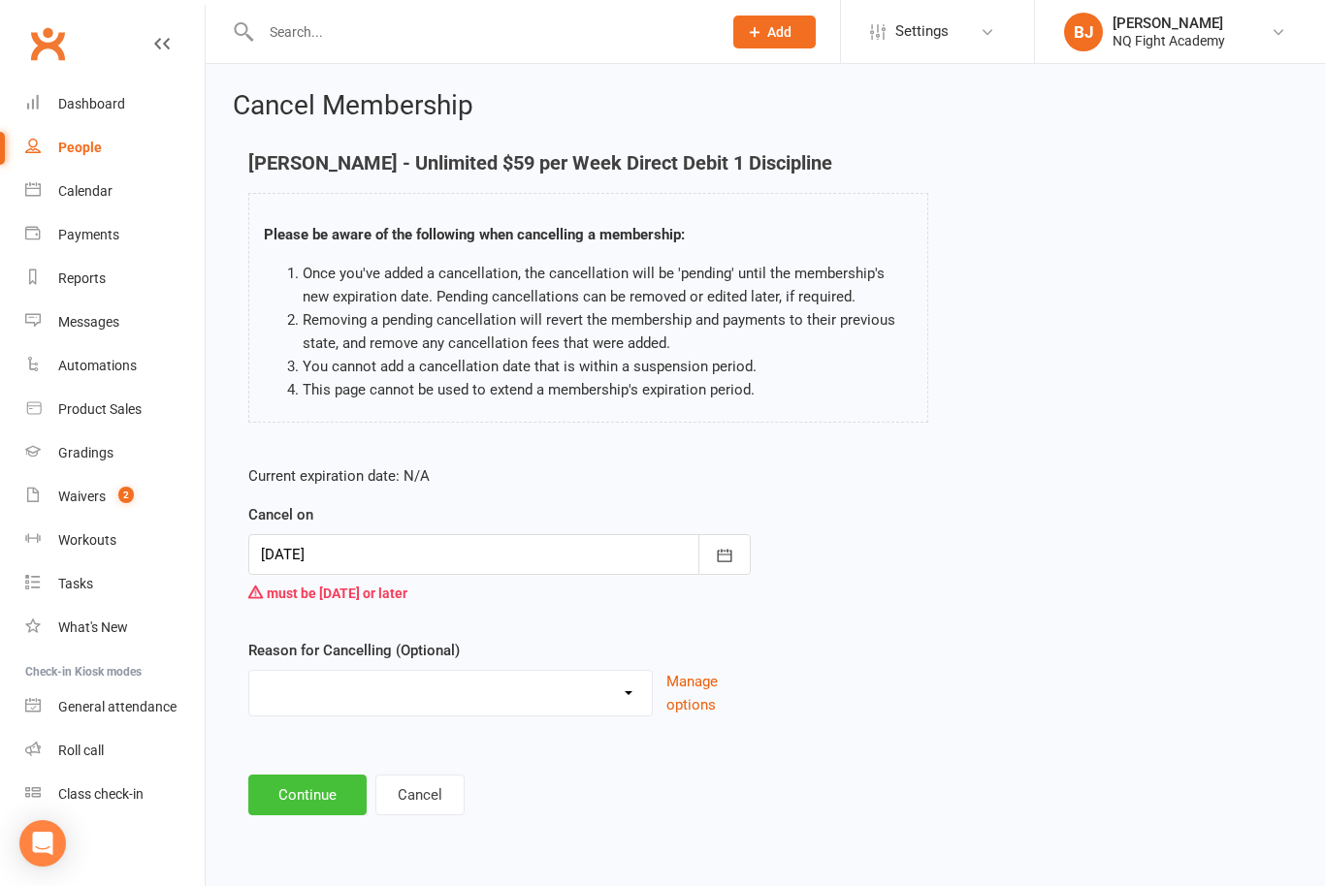
click at [309, 793] on button "Continue" at bounding box center [307, 795] width 118 height 41
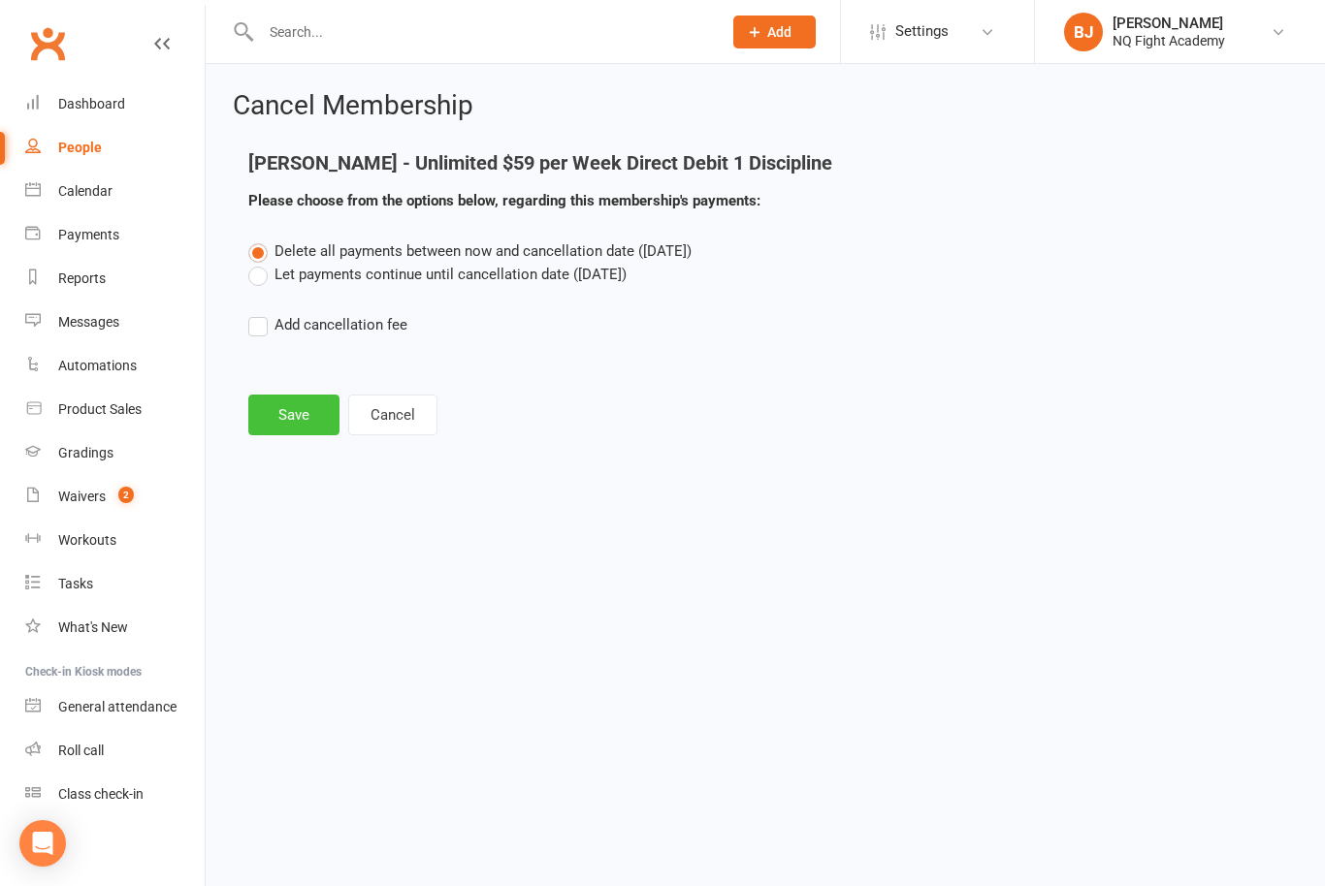
click at [291, 414] on button "Save" at bounding box center [293, 415] width 91 height 41
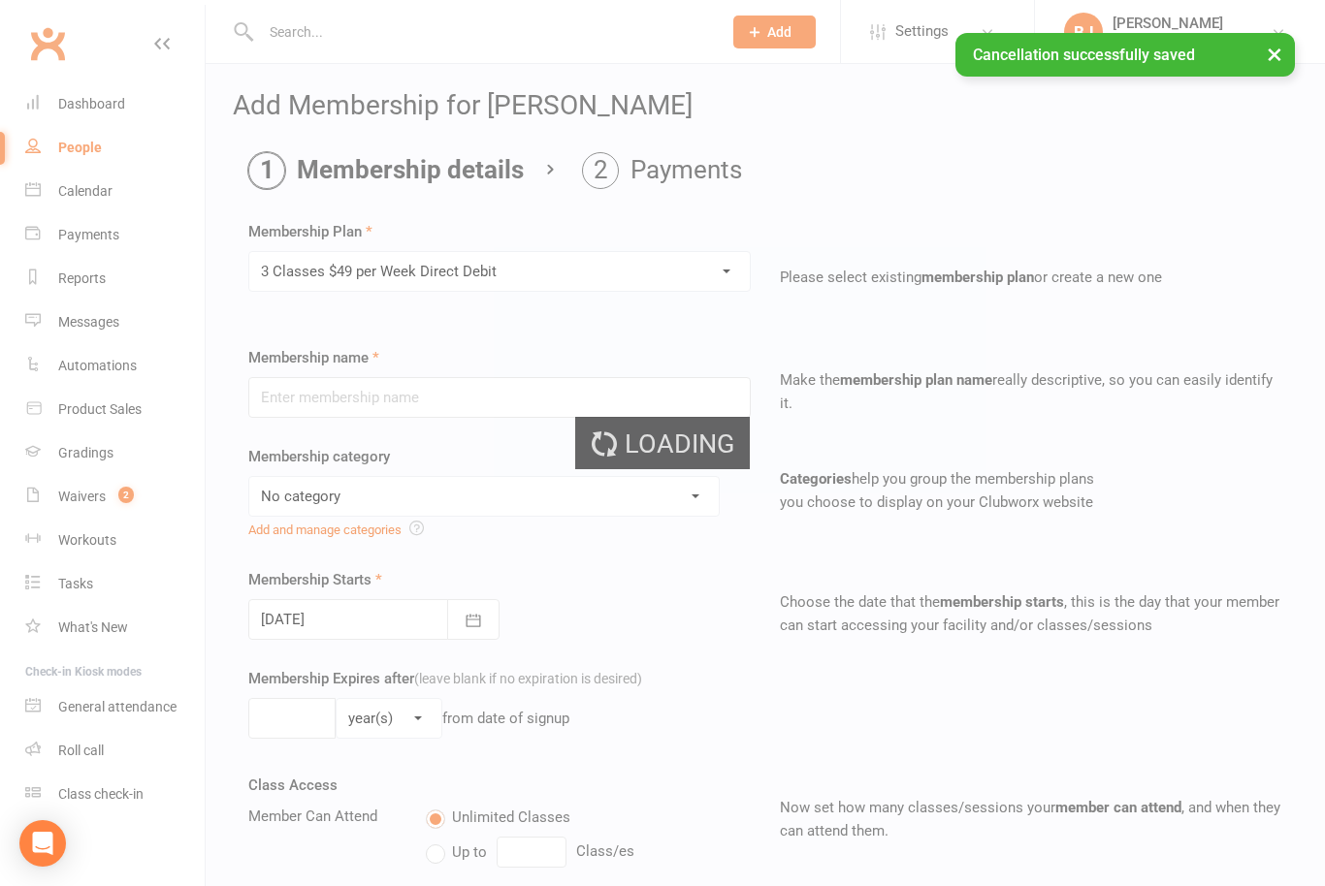
type input "3 Classes $49 per Week Direct Debit"
select select "12"
type input "0"
type input "3"
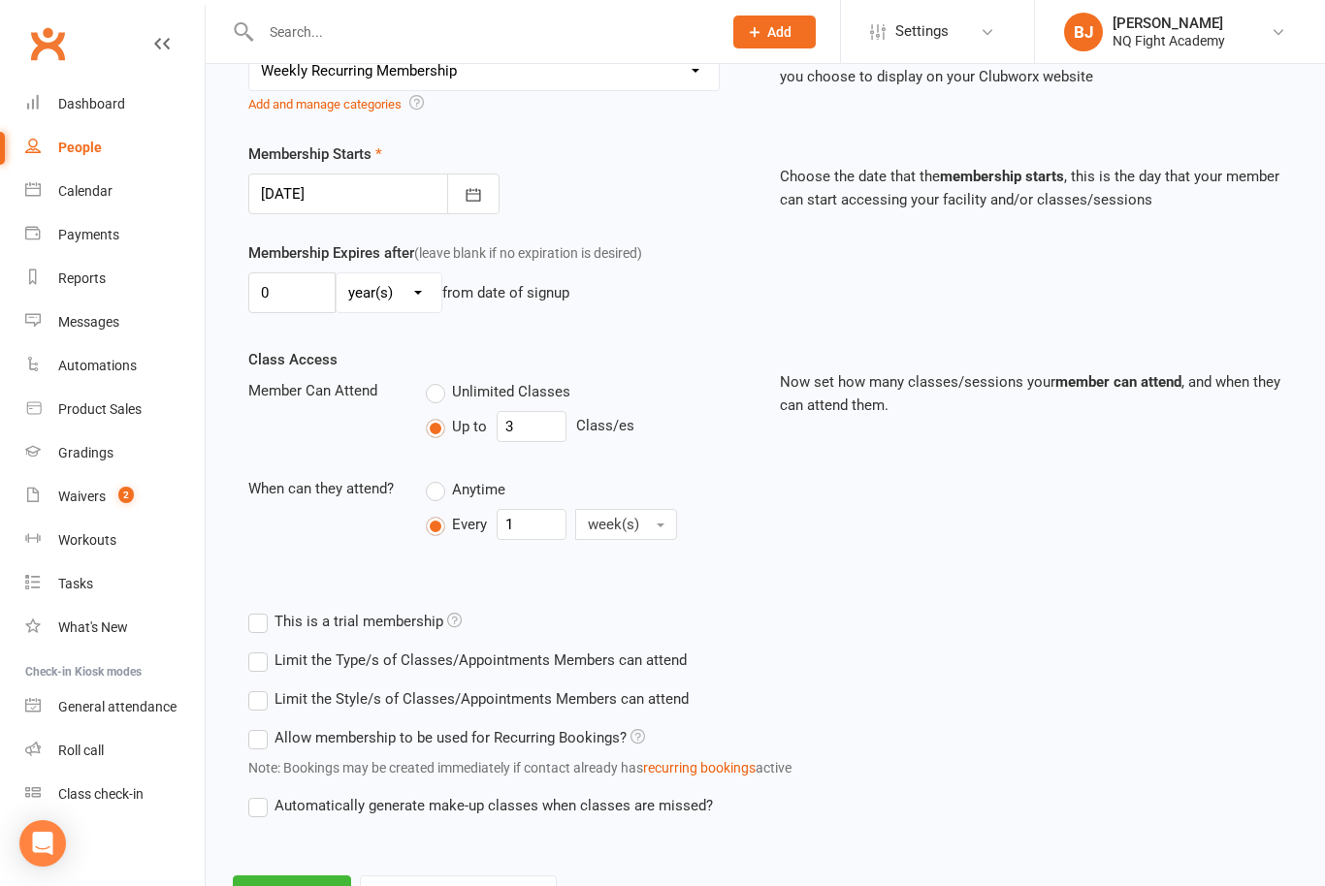
scroll to position [463, 0]
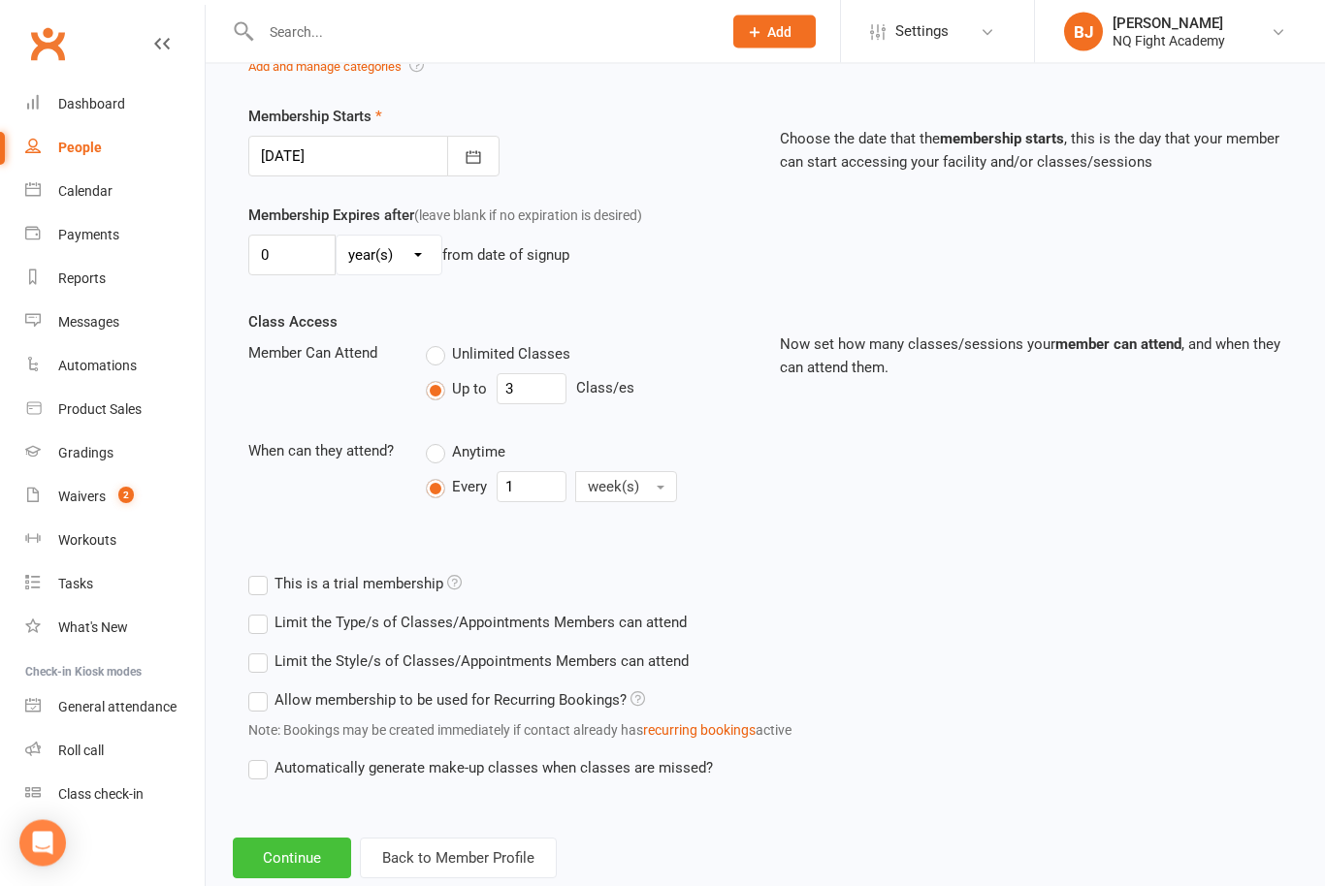
click at [288, 846] on button "Continue" at bounding box center [292, 859] width 118 height 41
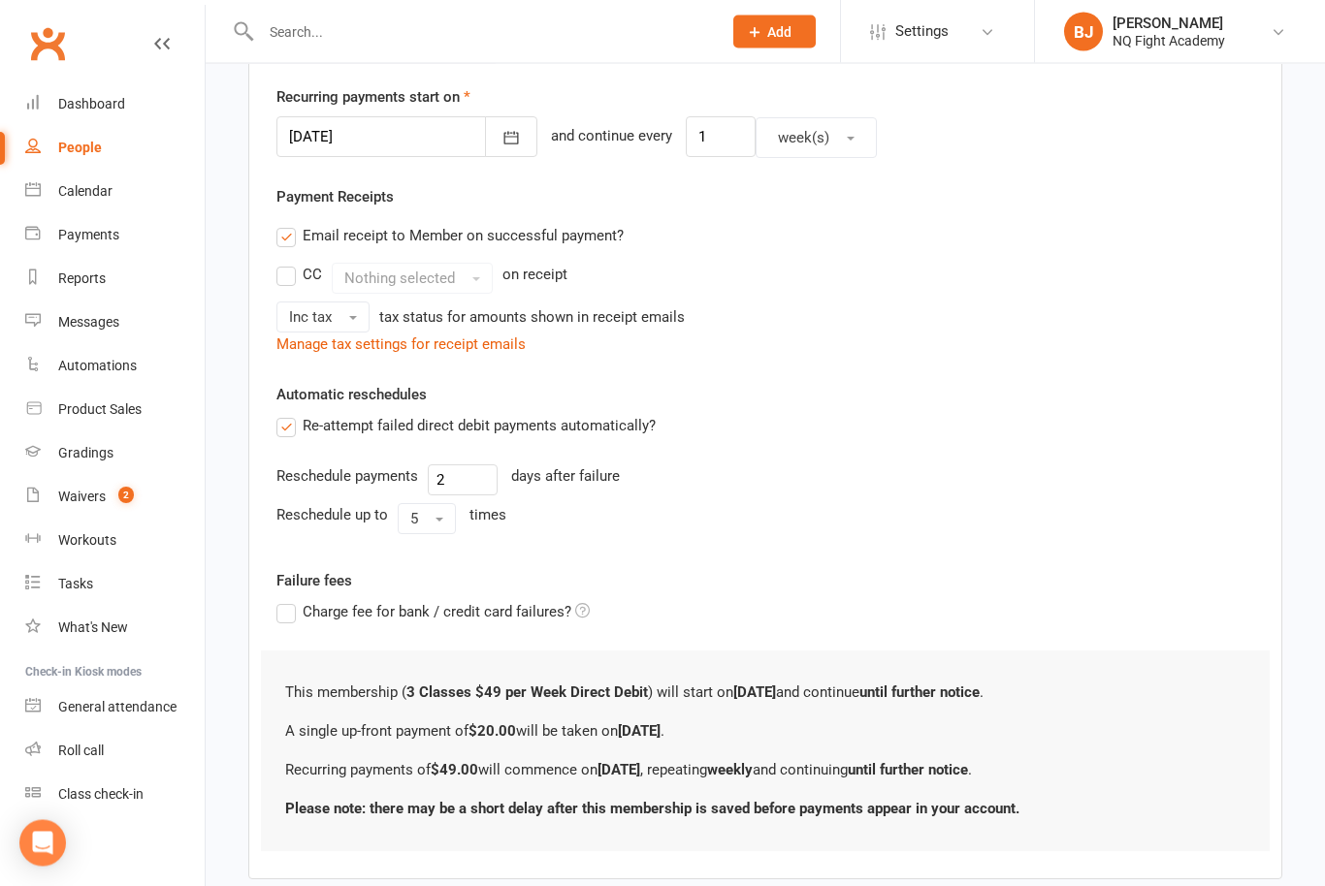
scroll to position [514, 0]
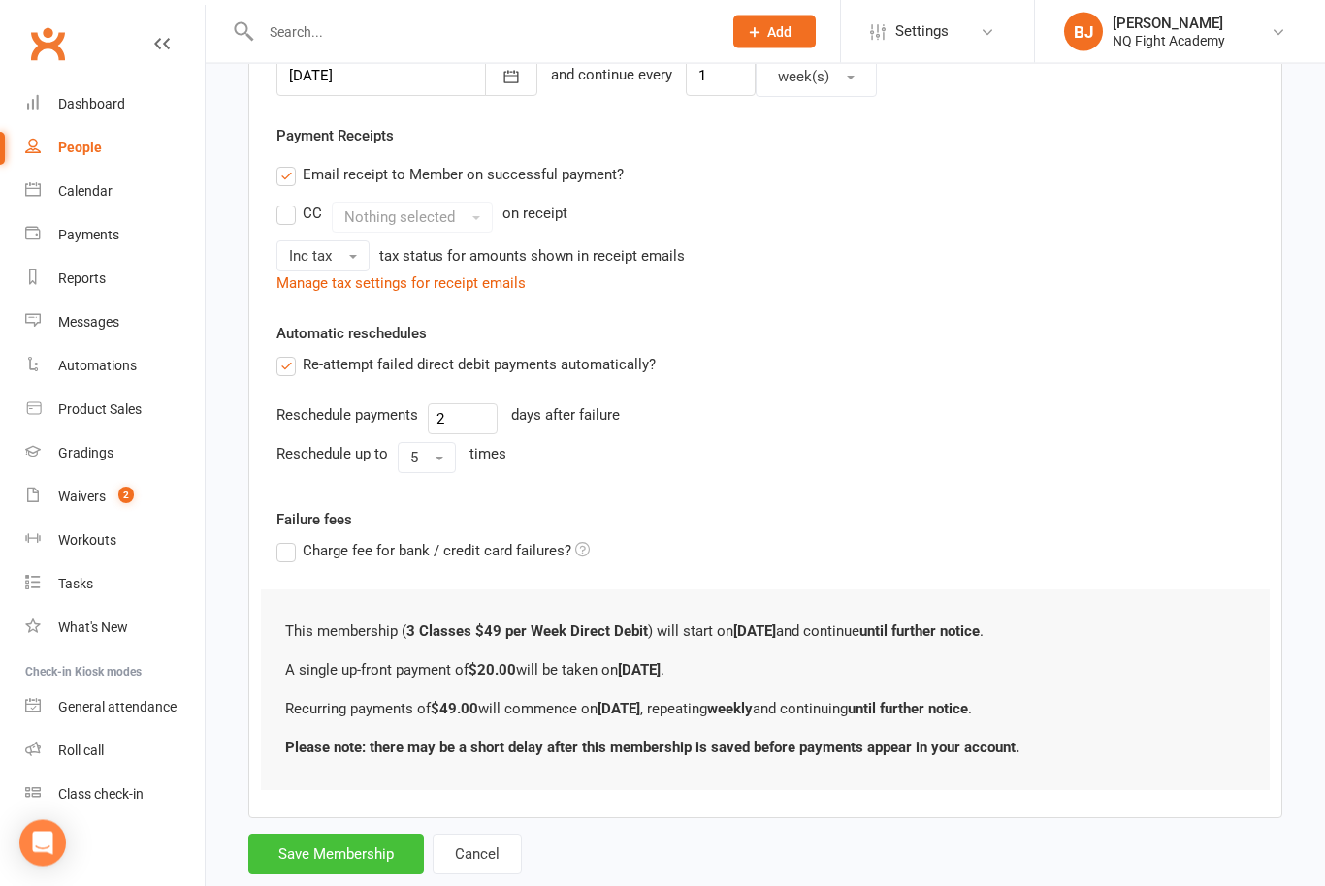
click at [355, 851] on button "Save Membership" at bounding box center [336, 855] width 176 height 41
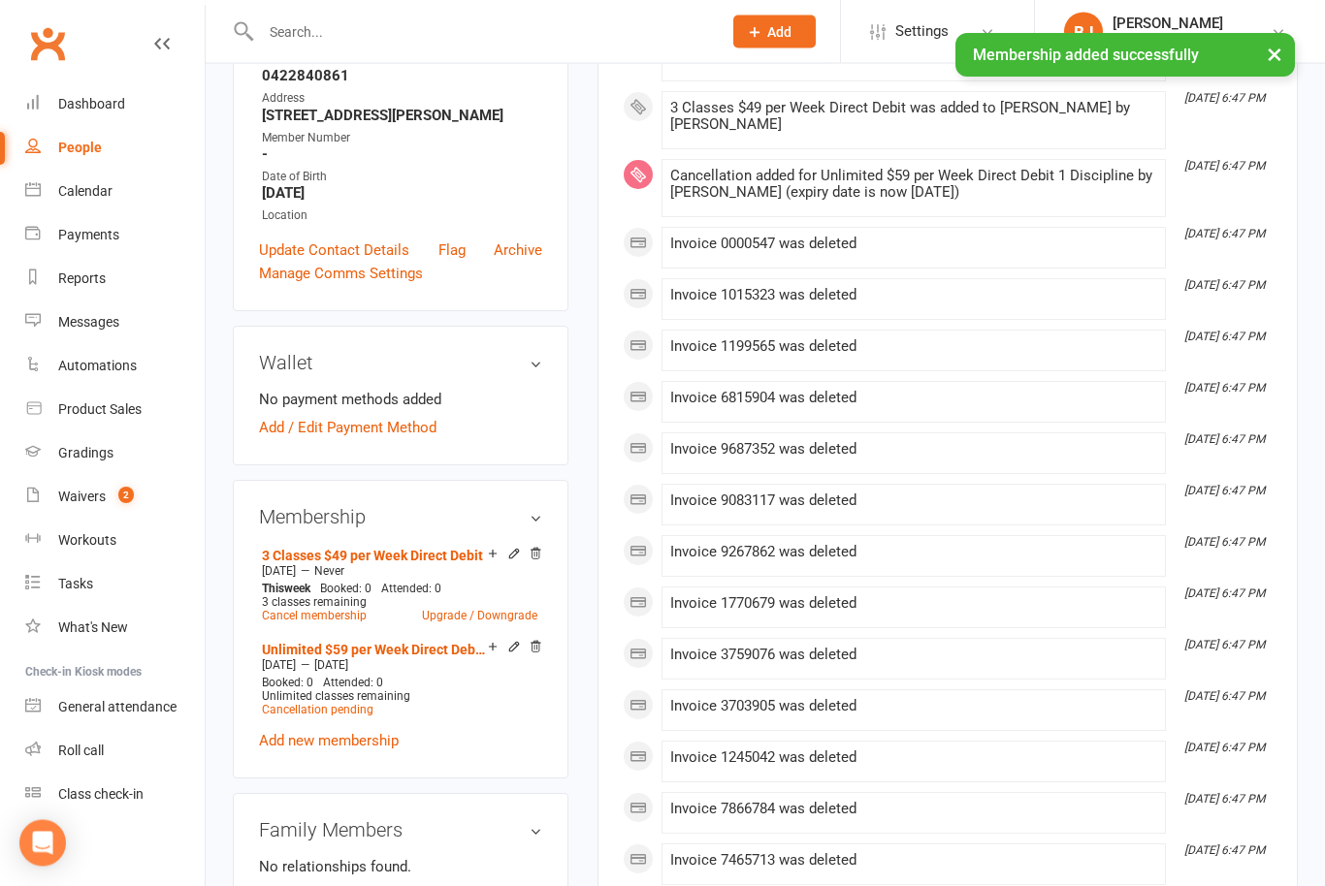
scroll to position [377, 0]
click at [404, 441] on link "Add / Edit Payment Method" at bounding box center [347, 429] width 177 height 23
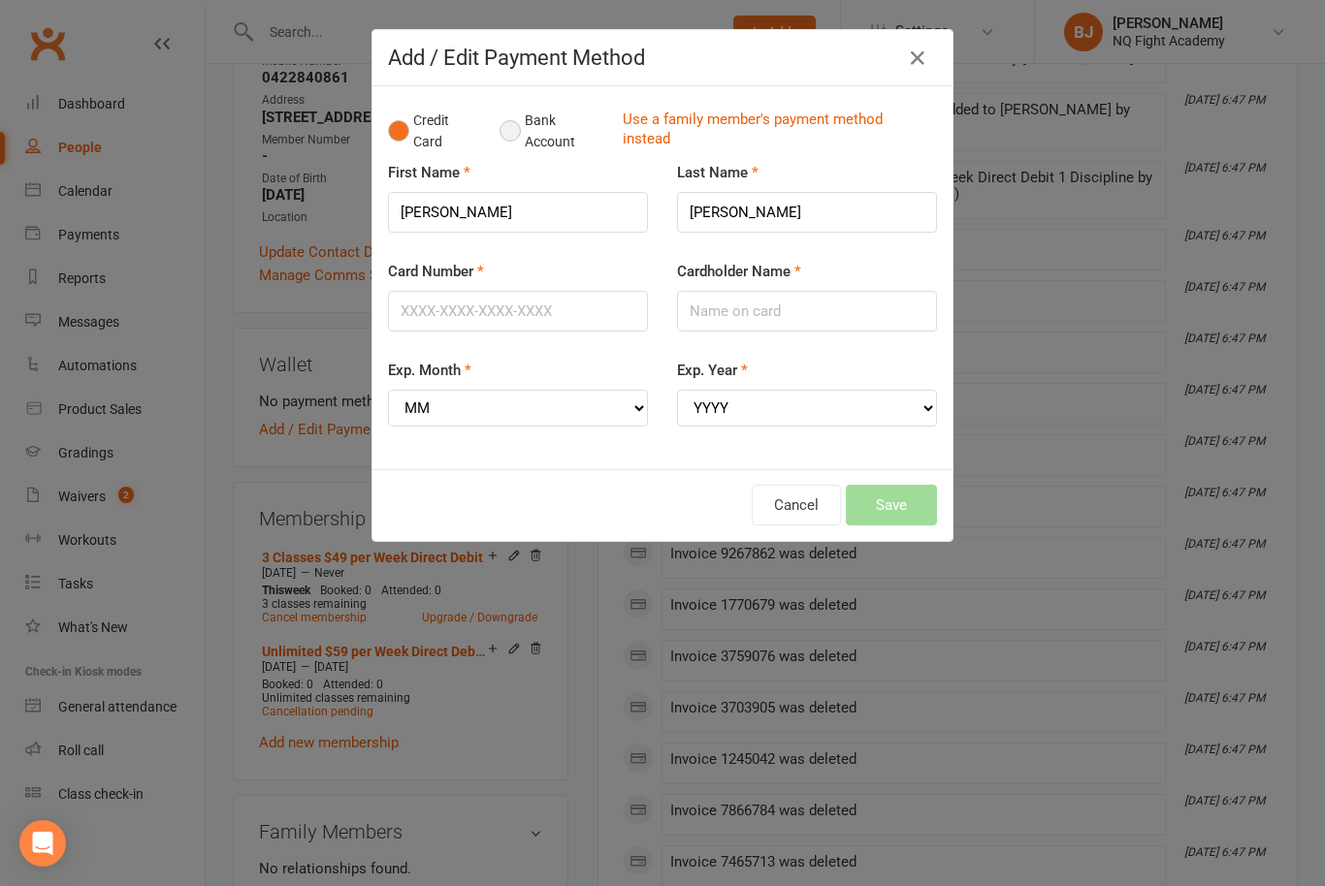
click at [528, 133] on button "Bank Account" at bounding box center [553, 131] width 108 height 59
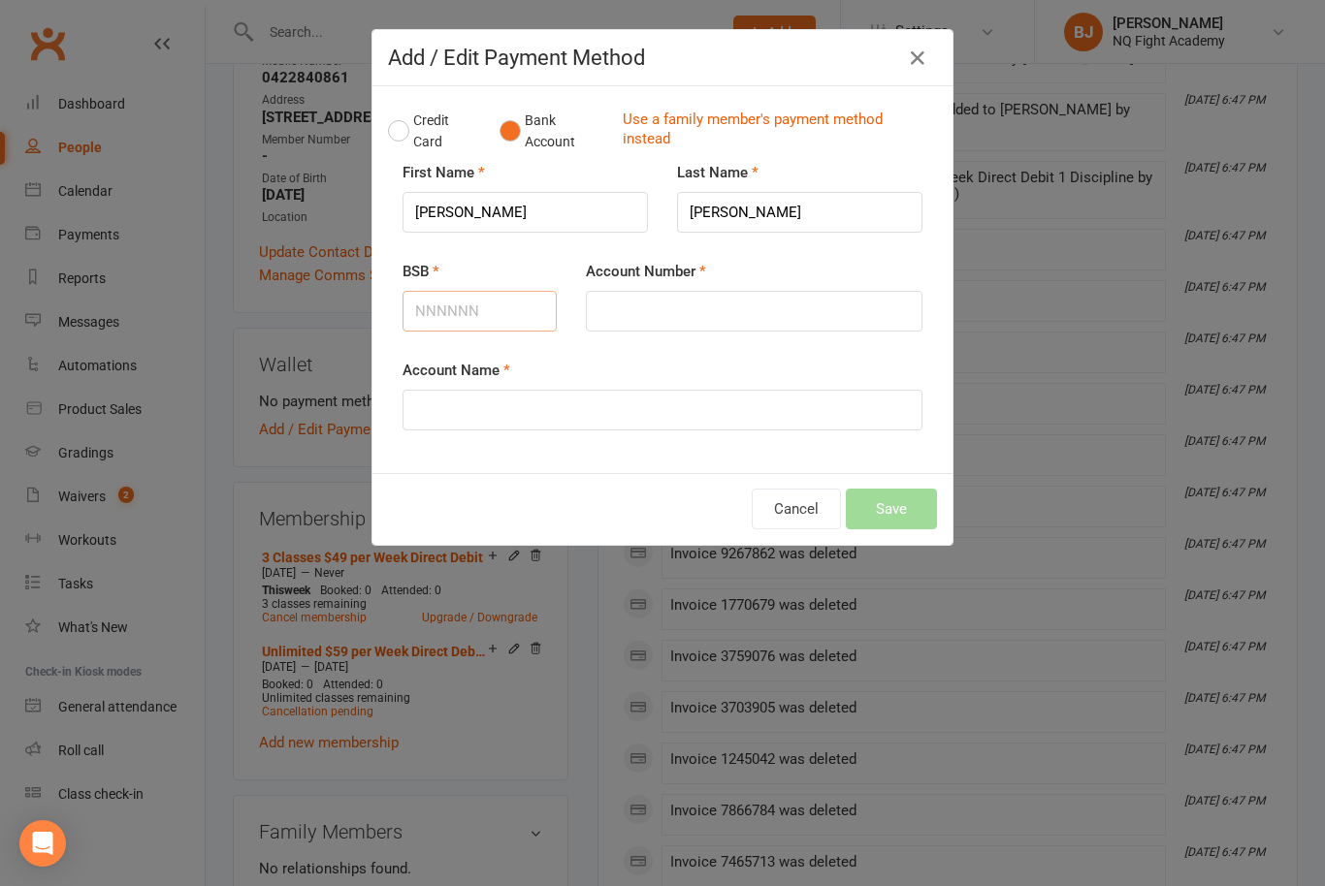
click at [484, 304] on input "BSB" at bounding box center [479, 311] width 154 height 41
type input "062"
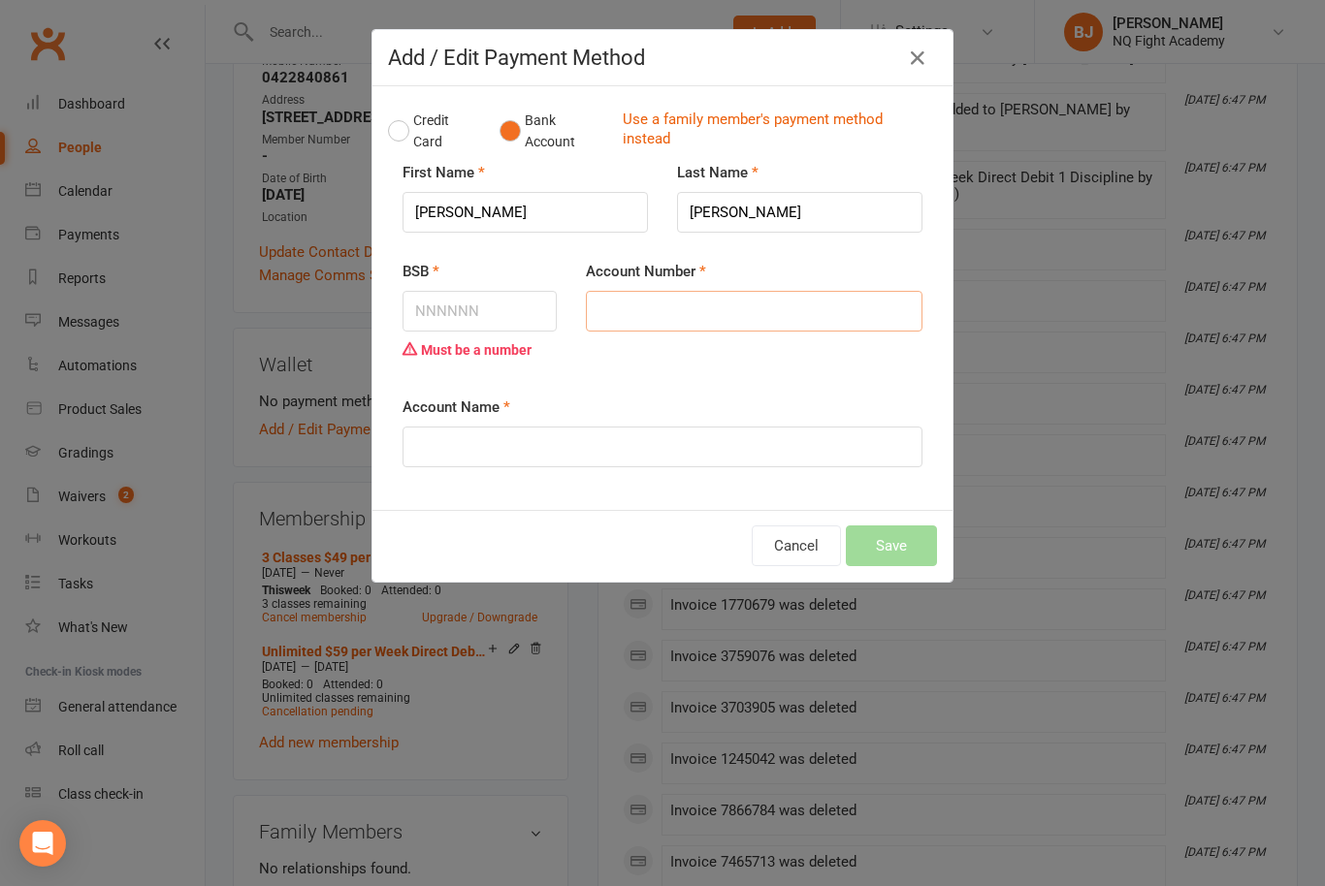
click at [720, 309] on input "Account Number" at bounding box center [754, 311] width 337 height 41
type input "10842447"
click at [638, 448] on input "Account Name" at bounding box center [662, 447] width 520 height 41
type input "[PERSON_NAME]"
click at [909, 562] on div "Cancel Save" at bounding box center [662, 546] width 549 height 41
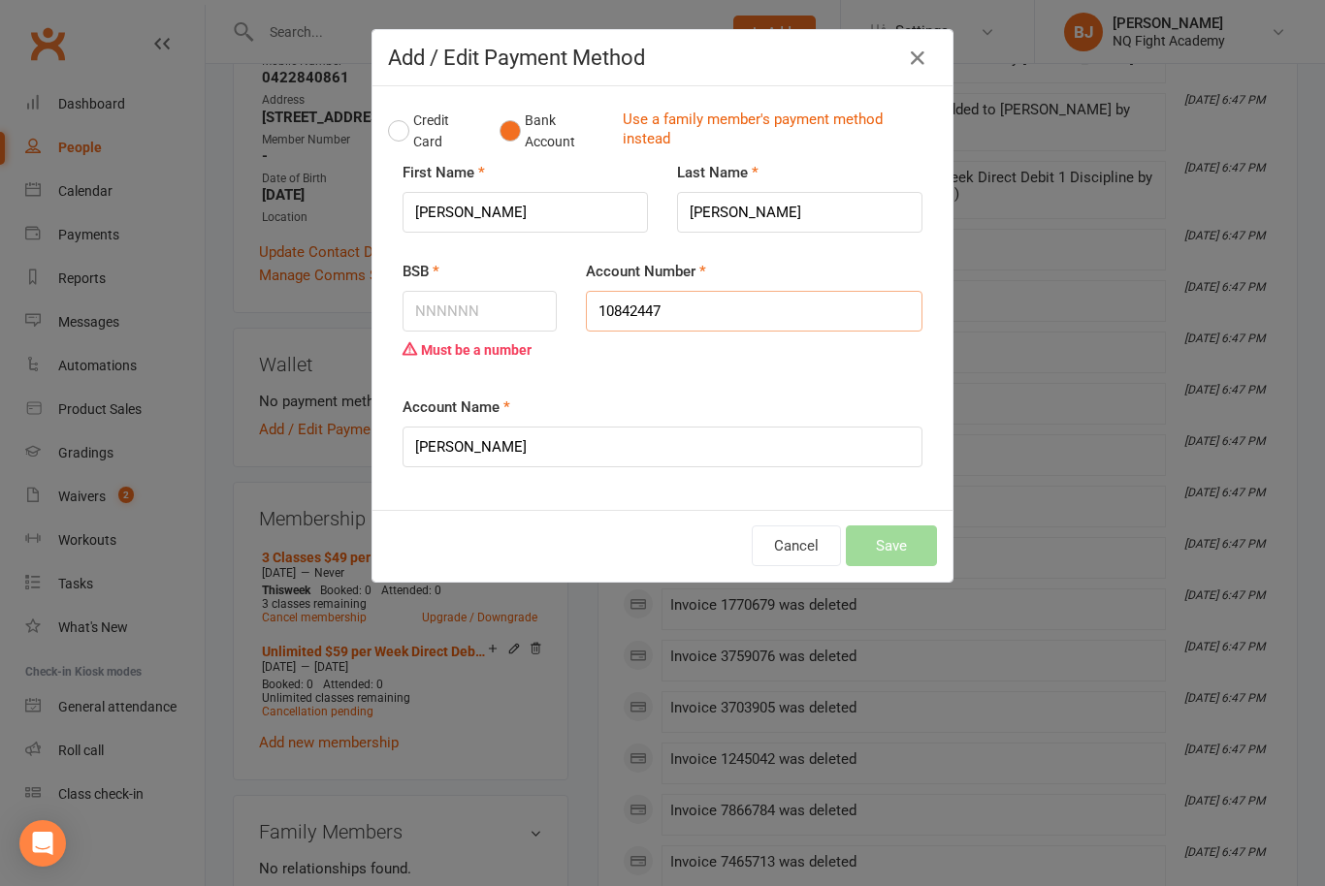
click at [787, 321] on input "10842447" at bounding box center [754, 311] width 337 height 41
click at [597, 217] on input "[PERSON_NAME]" at bounding box center [524, 212] width 245 height 41
click at [844, 209] on input "[PERSON_NAME]" at bounding box center [799, 212] width 245 height 41
click at [662, 551] on div "Cancel Save" at bounding box center [662, 546] width 549 height 41
click at [917, 559] on div "Cancel Save" at bounding box center [662, 546] width 549 height 41
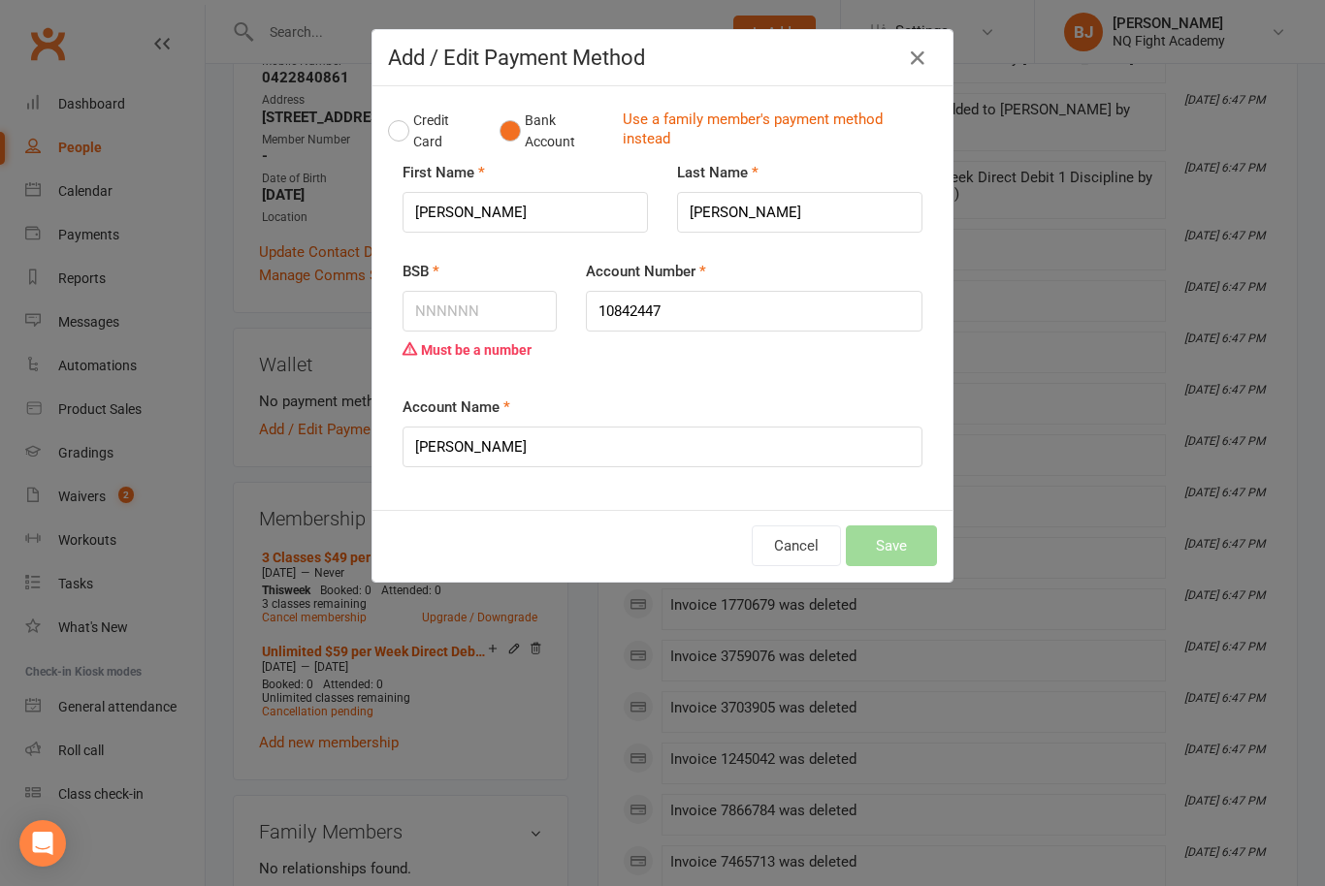
click at [891, 556] on div "Cancel Save" at bounding box center [662, 546] width 549 height 41
click at [436, 365] on div "Must be a number" at bounding box center [479, 350] width 154 height 37
click at [450, 328] on input "BSB" at bounding box center [479, 311] width 154 height 41
click at [885, 562] on div "Cancel Save" at bounding box center [662, 546] width 549 height 41
click at [488, 396] on label "Account Name" at bounding box center [456, 407] width 108 height 23
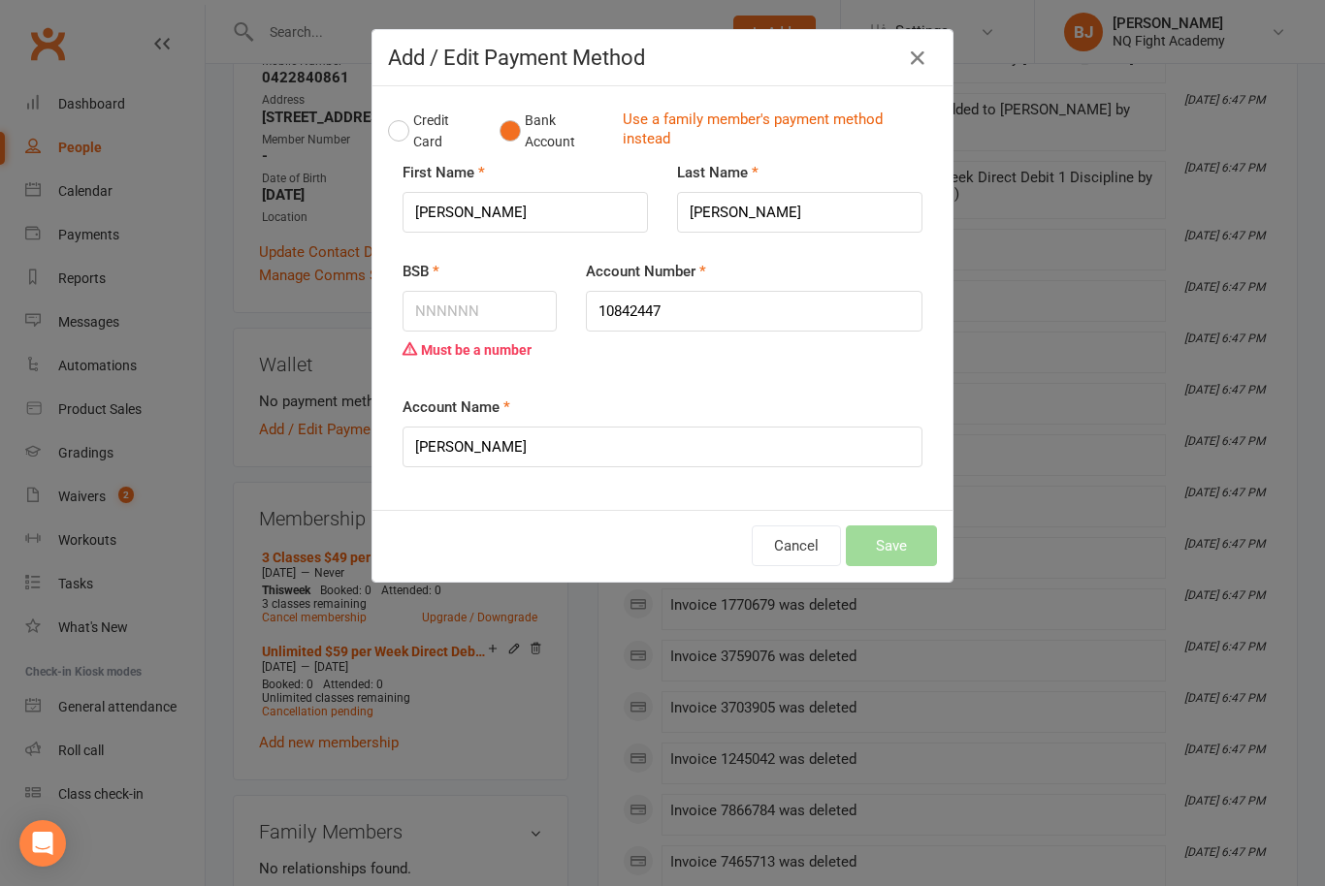
click at [488, 427] on input "[PERSON_NAME]" at bounding box center [662, 447] width 520 height 41
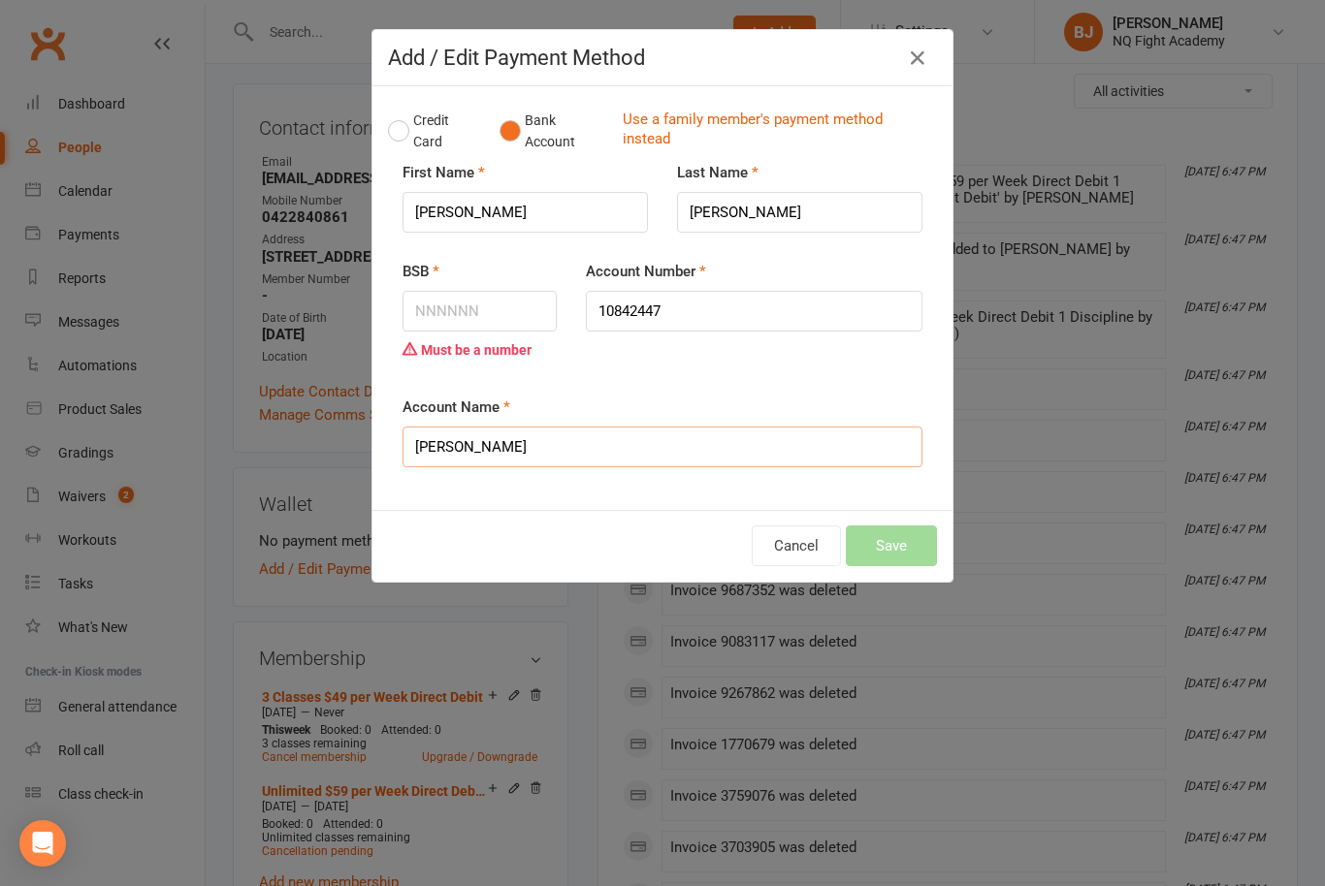
scroll to position [0, 0]
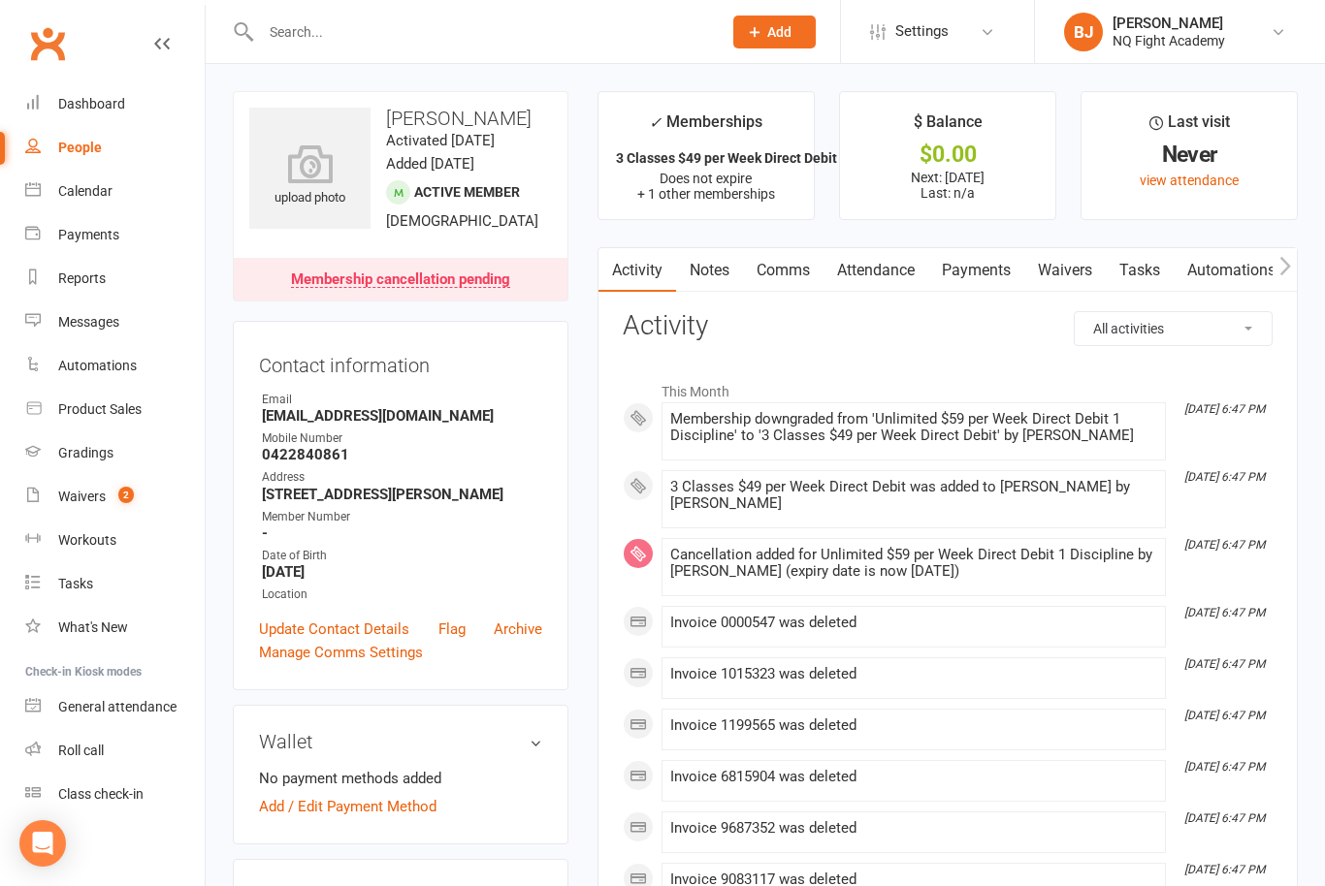
click at [476, 288] on div "Membership cancellation pending" at bounding box center [400, 281] width 219 height 16
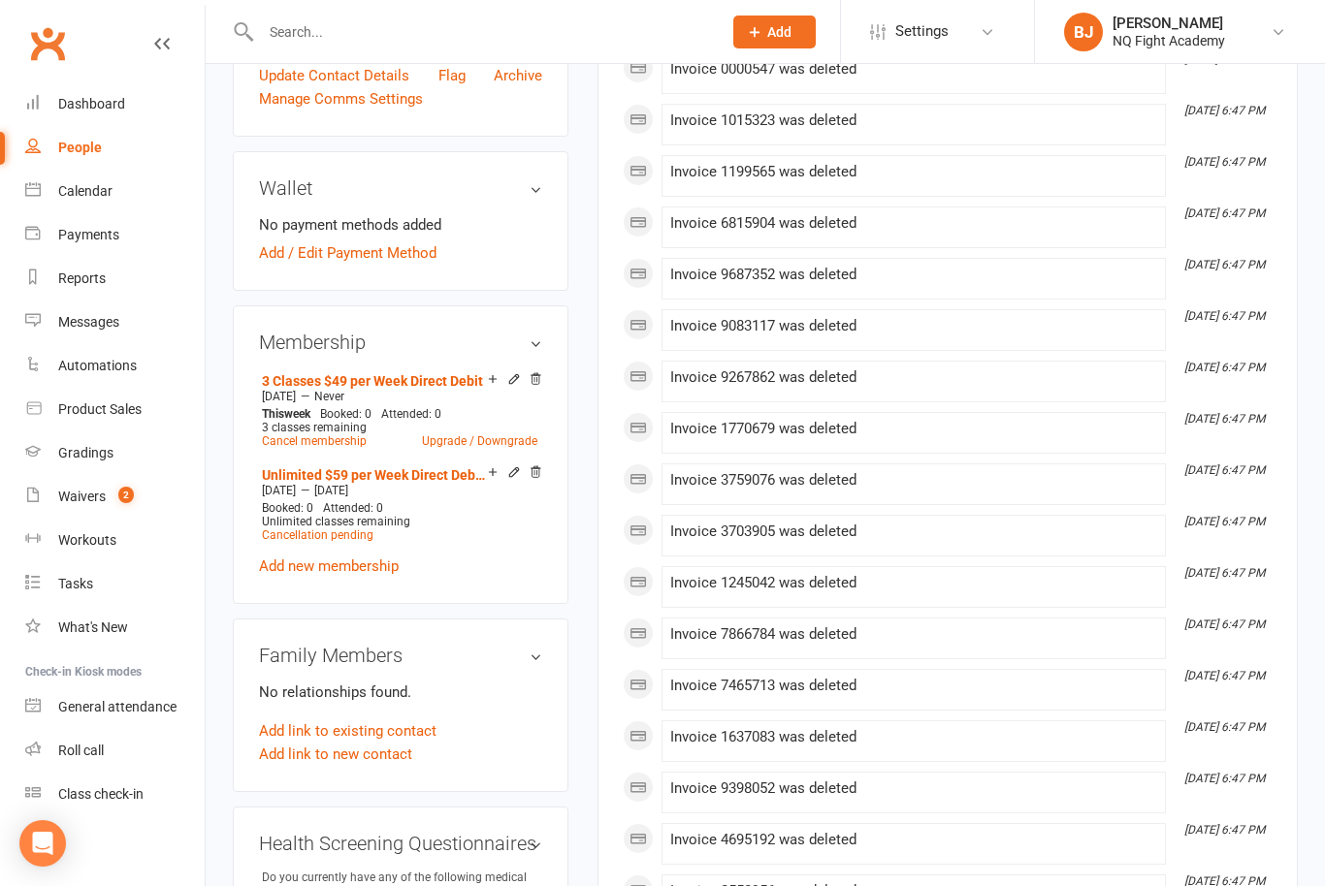
scroll to position [556, 0]
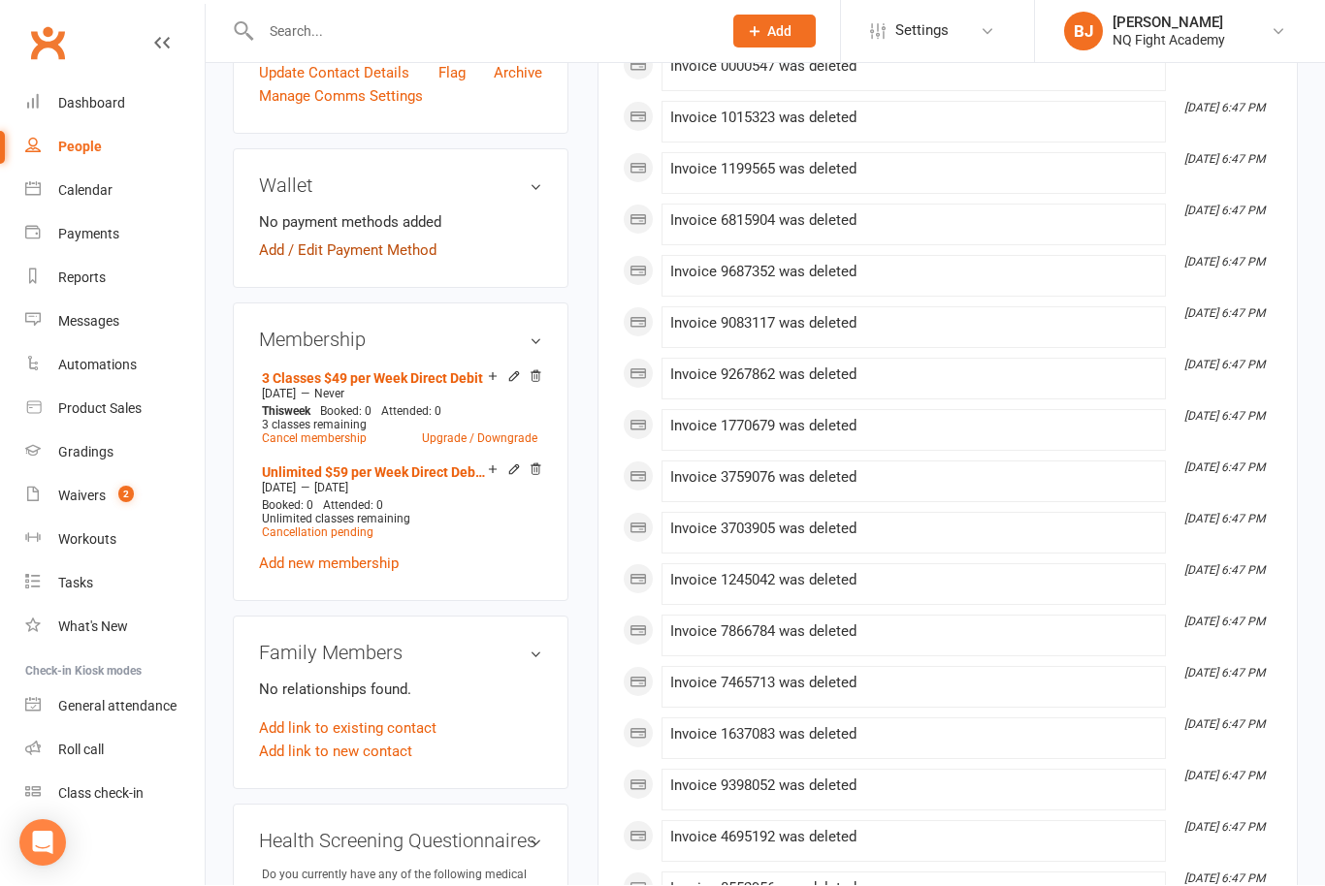
click at [400, 263] on link "Add / Edit Payment Method" at bounding box center [347, 251] width 177 height 23
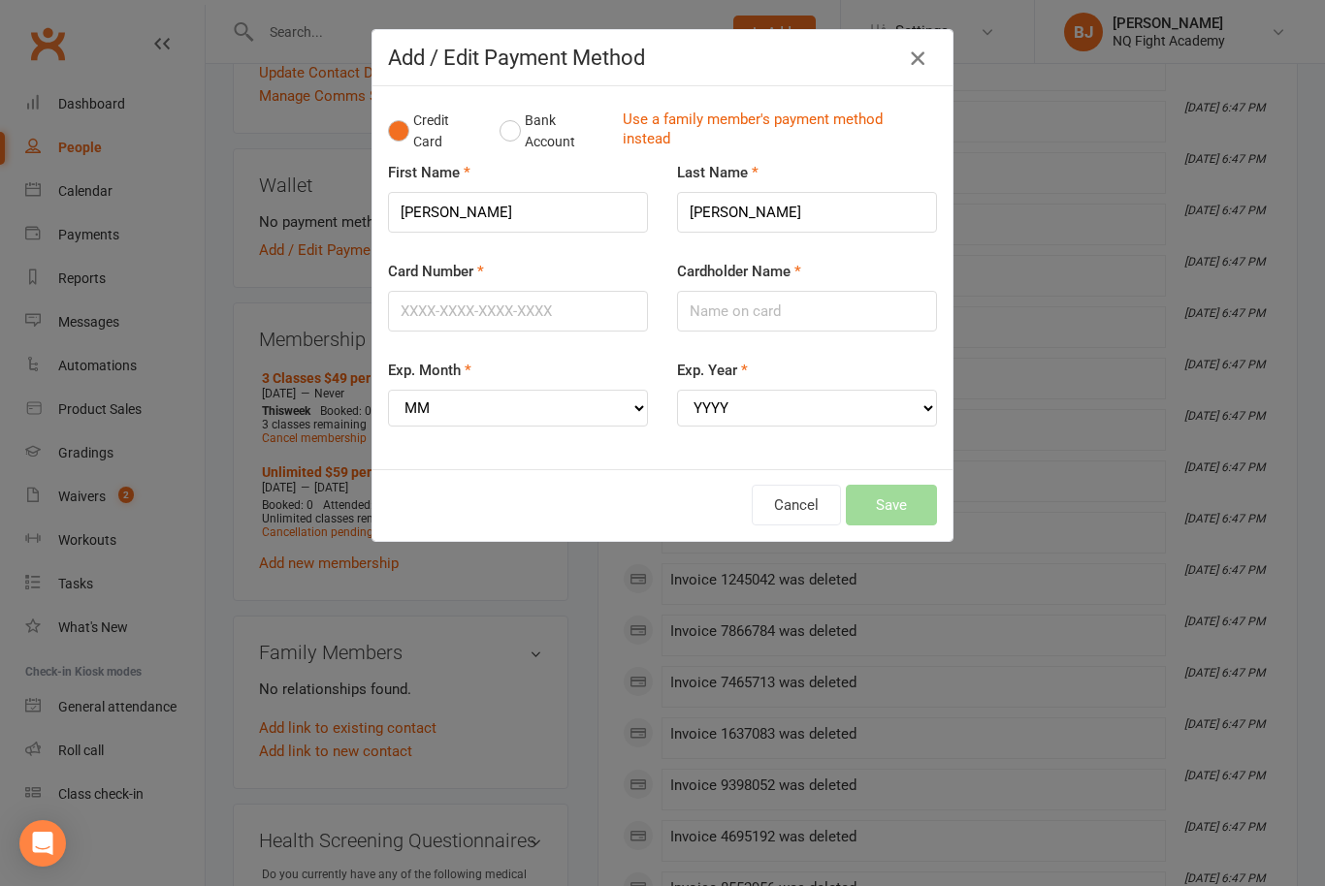
click at [916, 66] on icon "button" at bounding box center [917, 58] width 23 height 23
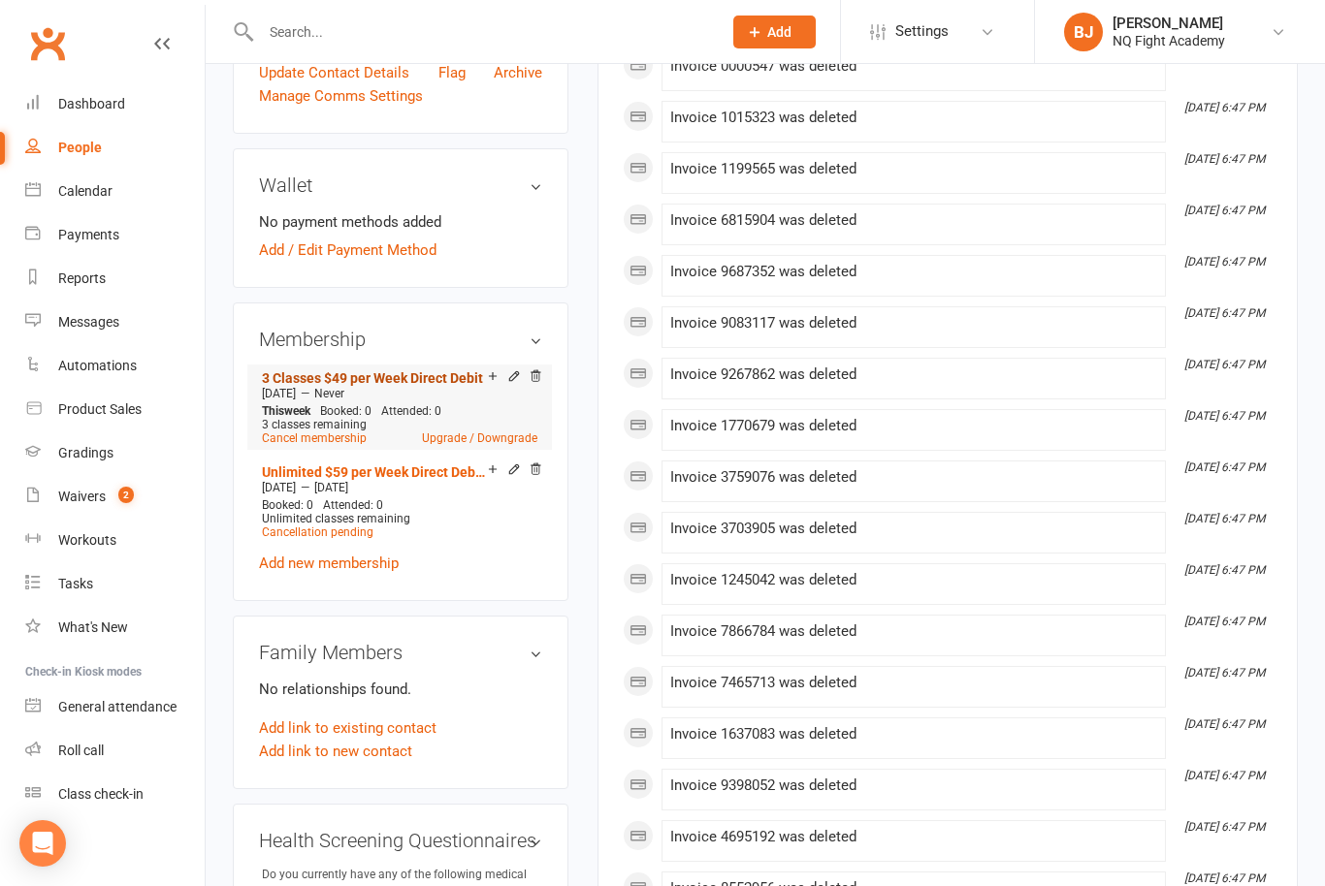
click at [411, 386] on link "3 Classes $49 per Week Direct Debit" at bounding box center [372, 378] width 221 height 16
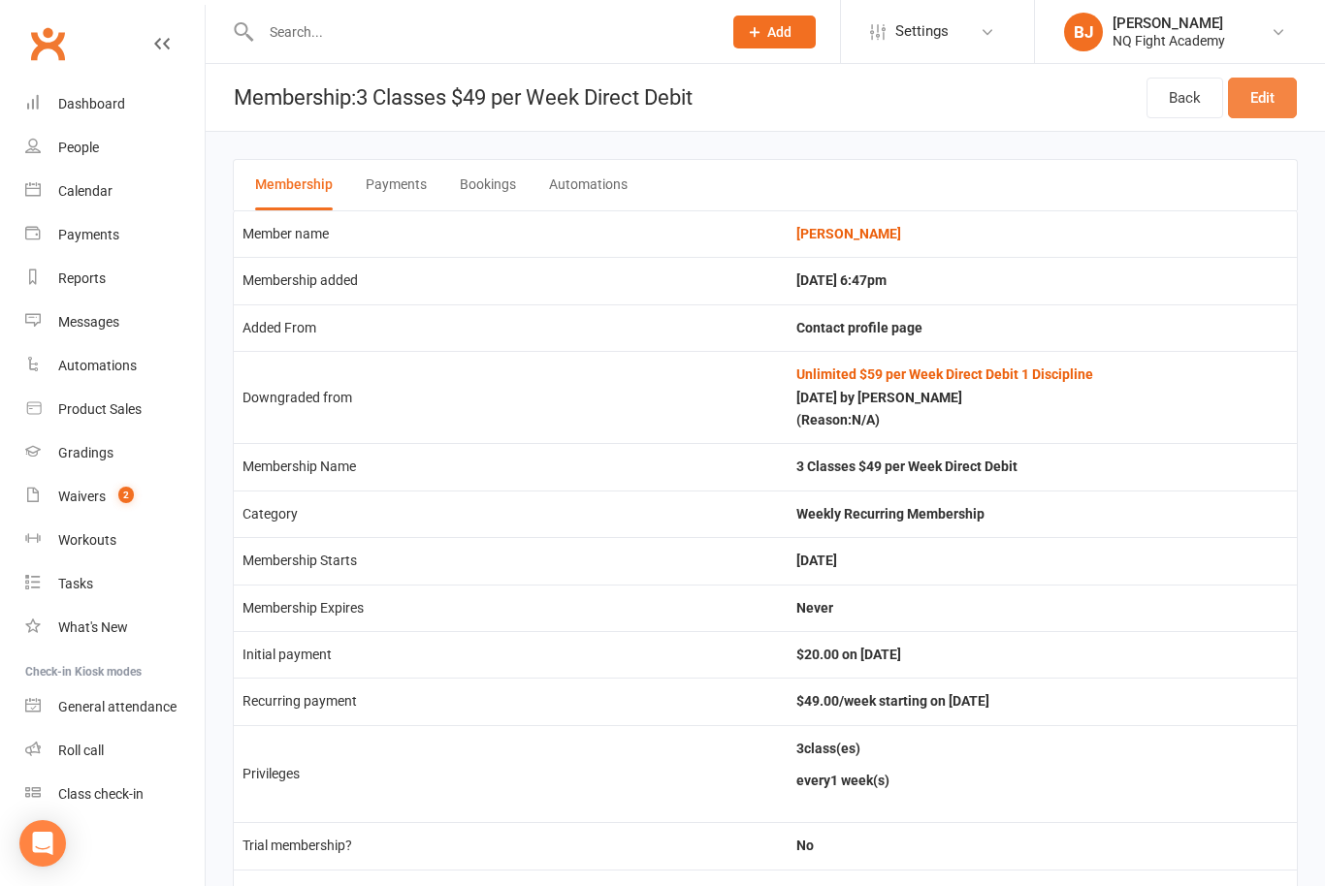
click at [1266, 92] on link "Edit" at bounding box center [1262, 98] width 69 height 41
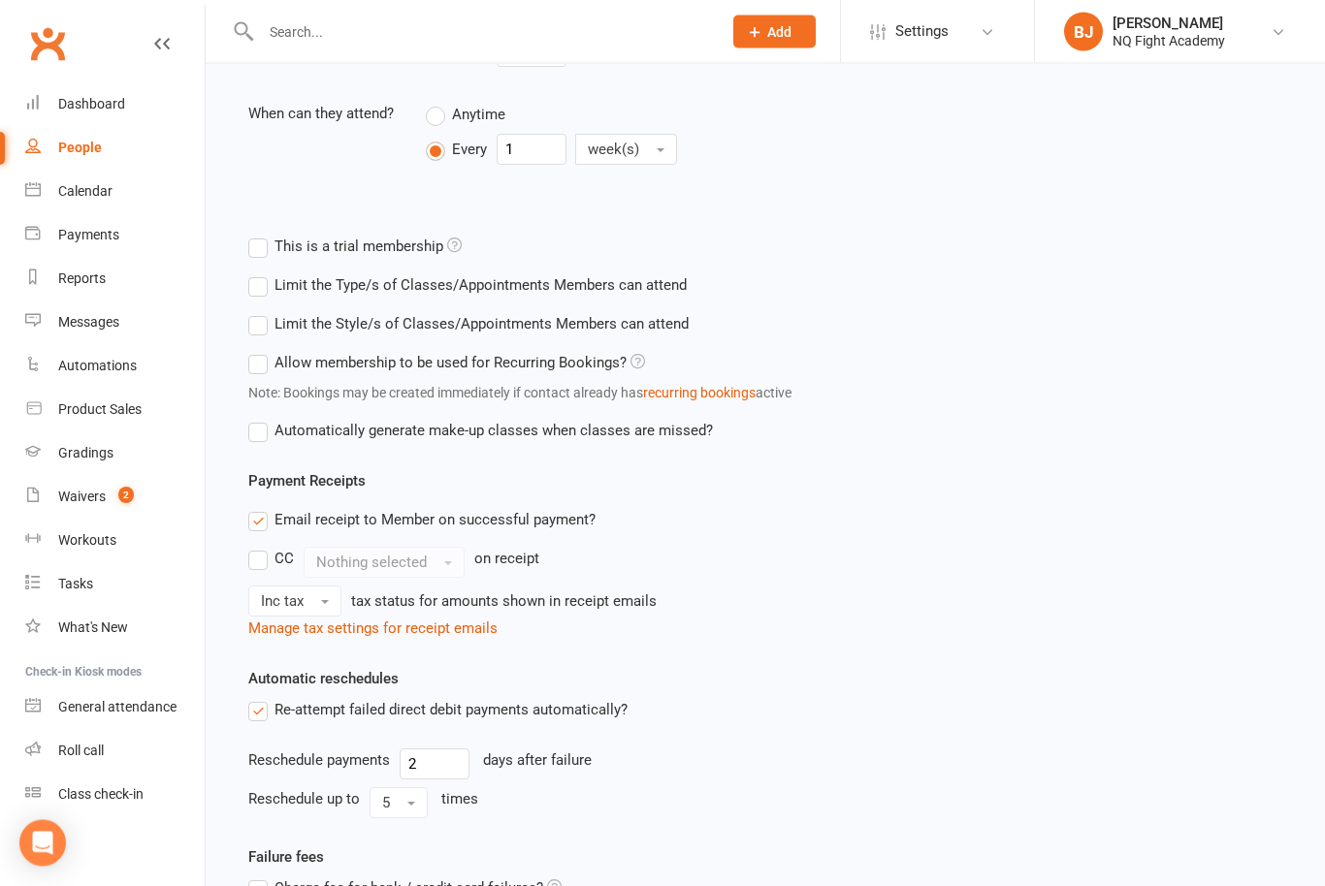
scroll to position [780, 0]
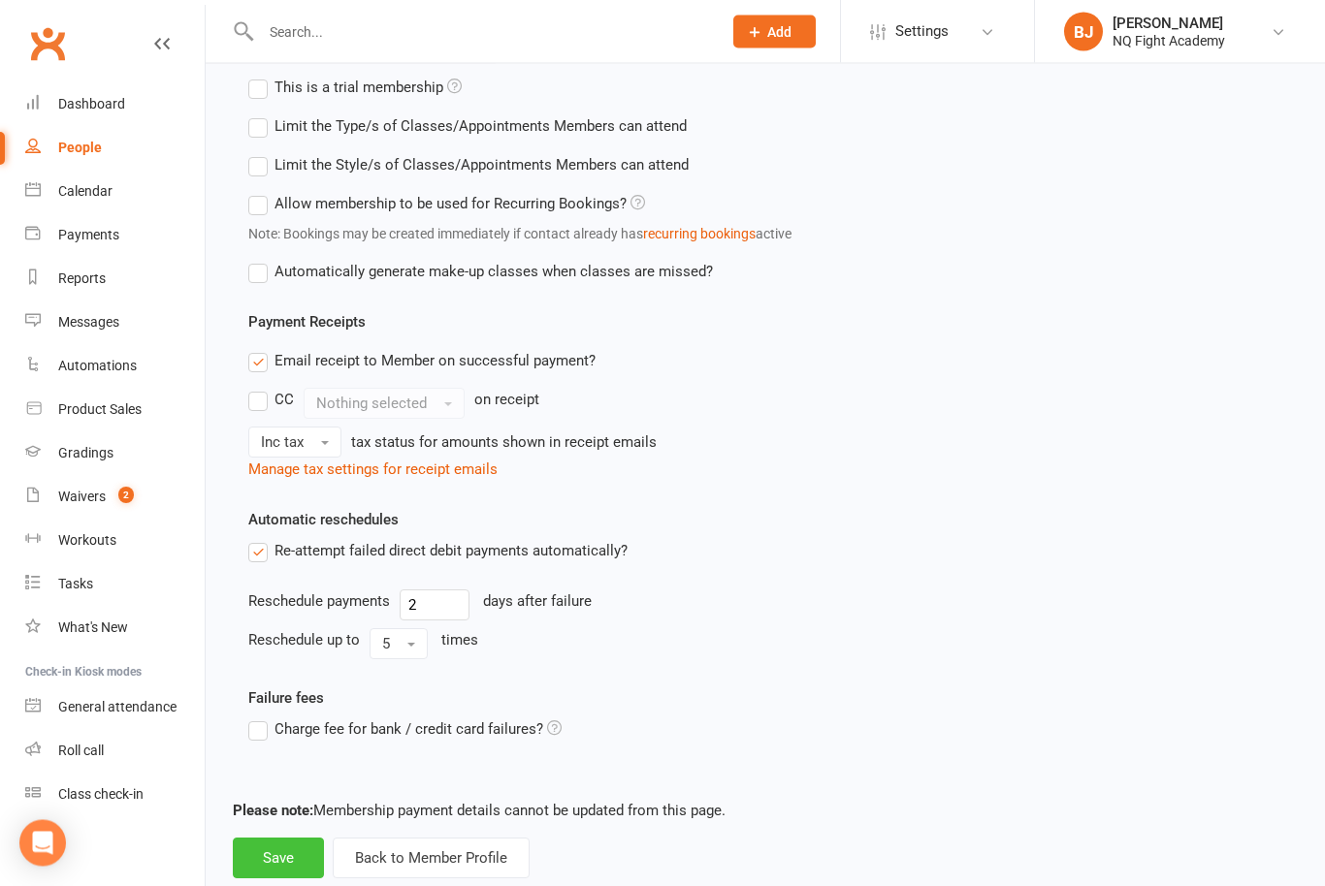
click at [278, 849] on button "Save" at bounding box center [278, 859] width 91 height 41
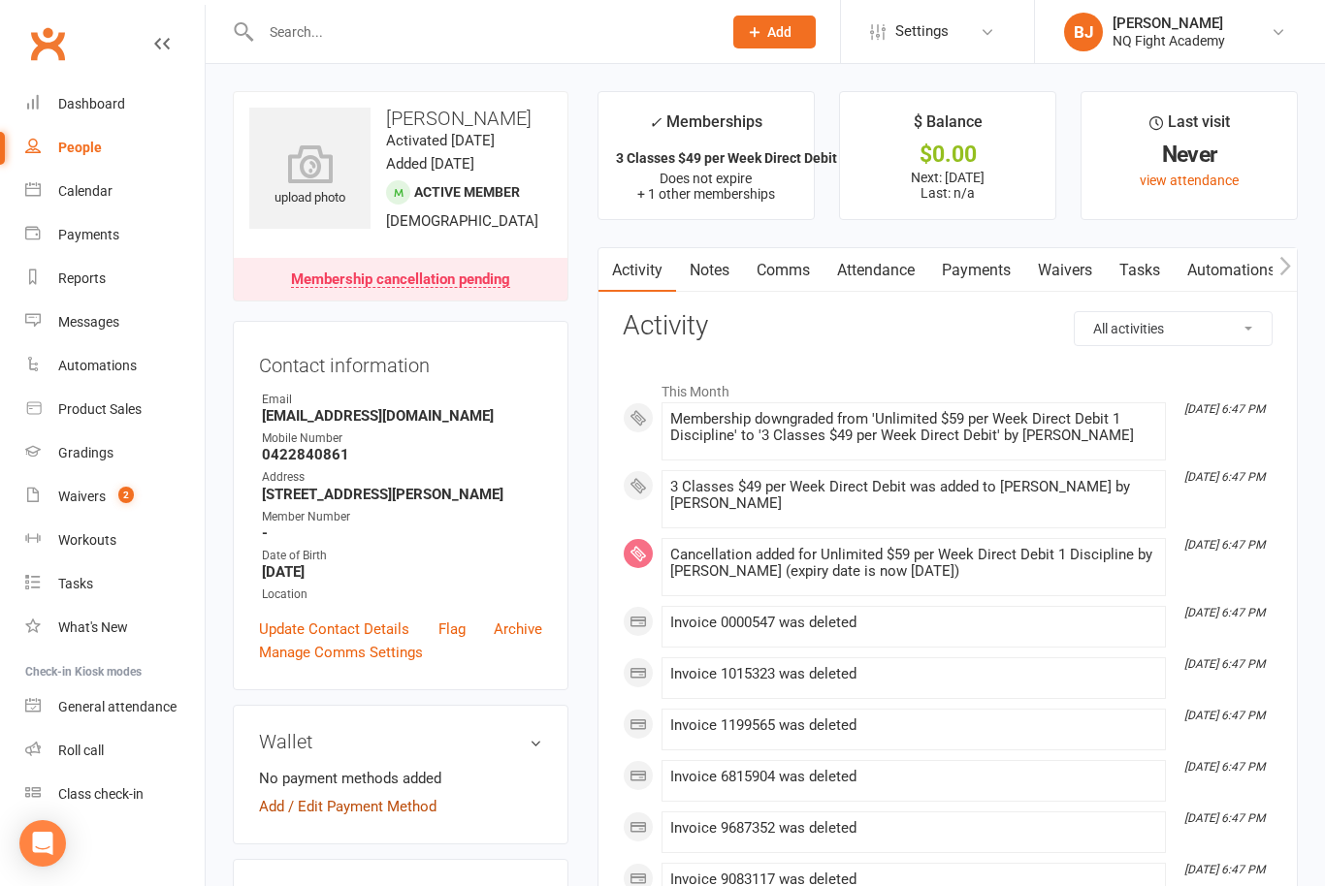
click at [397, 819] on link "Add / Edit Payment Method" at bounding box center [347, 806] width 177 height 23
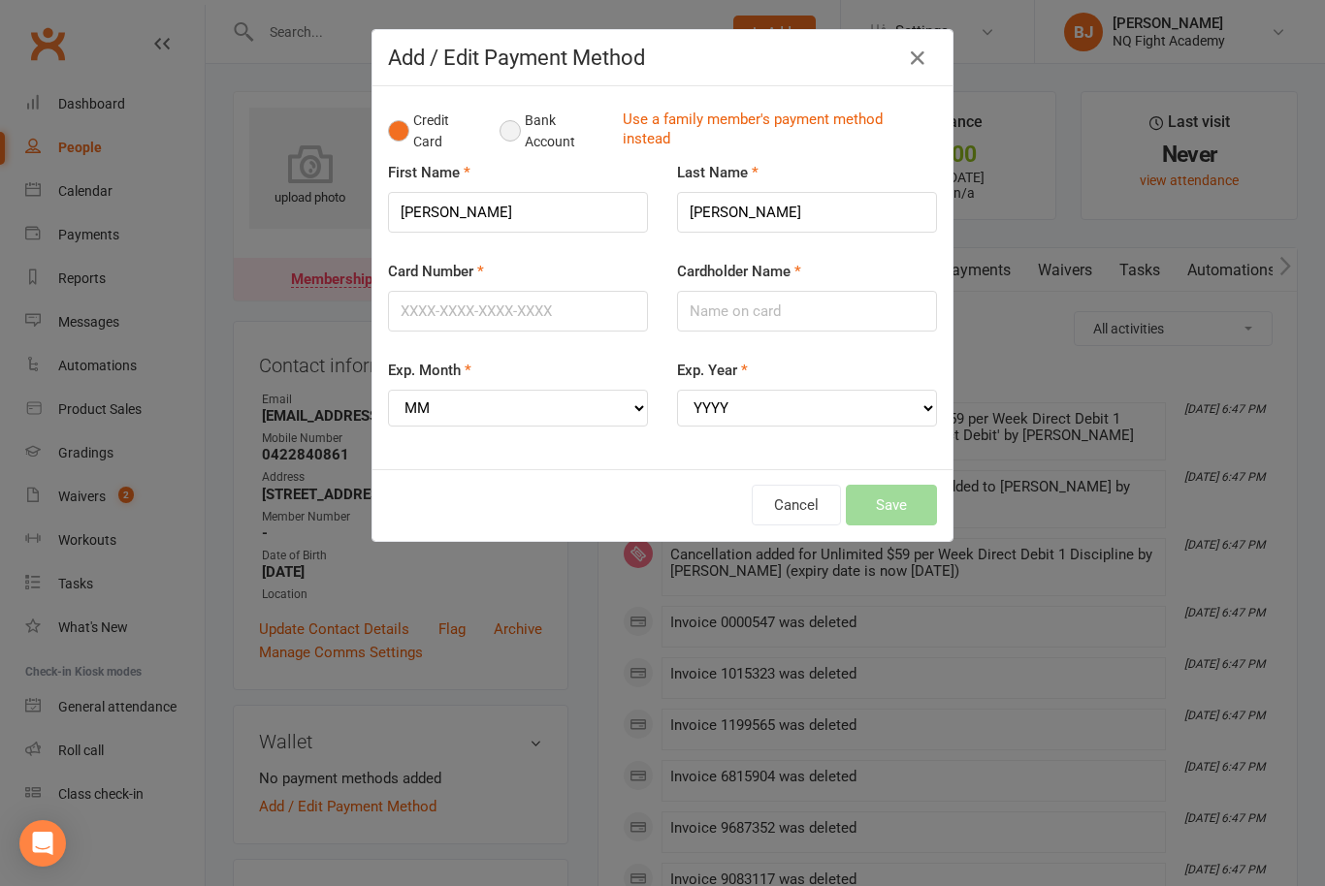
click at [514, 151] on button "Bank Account" at bounding box center [553, 131] width 108 height 59
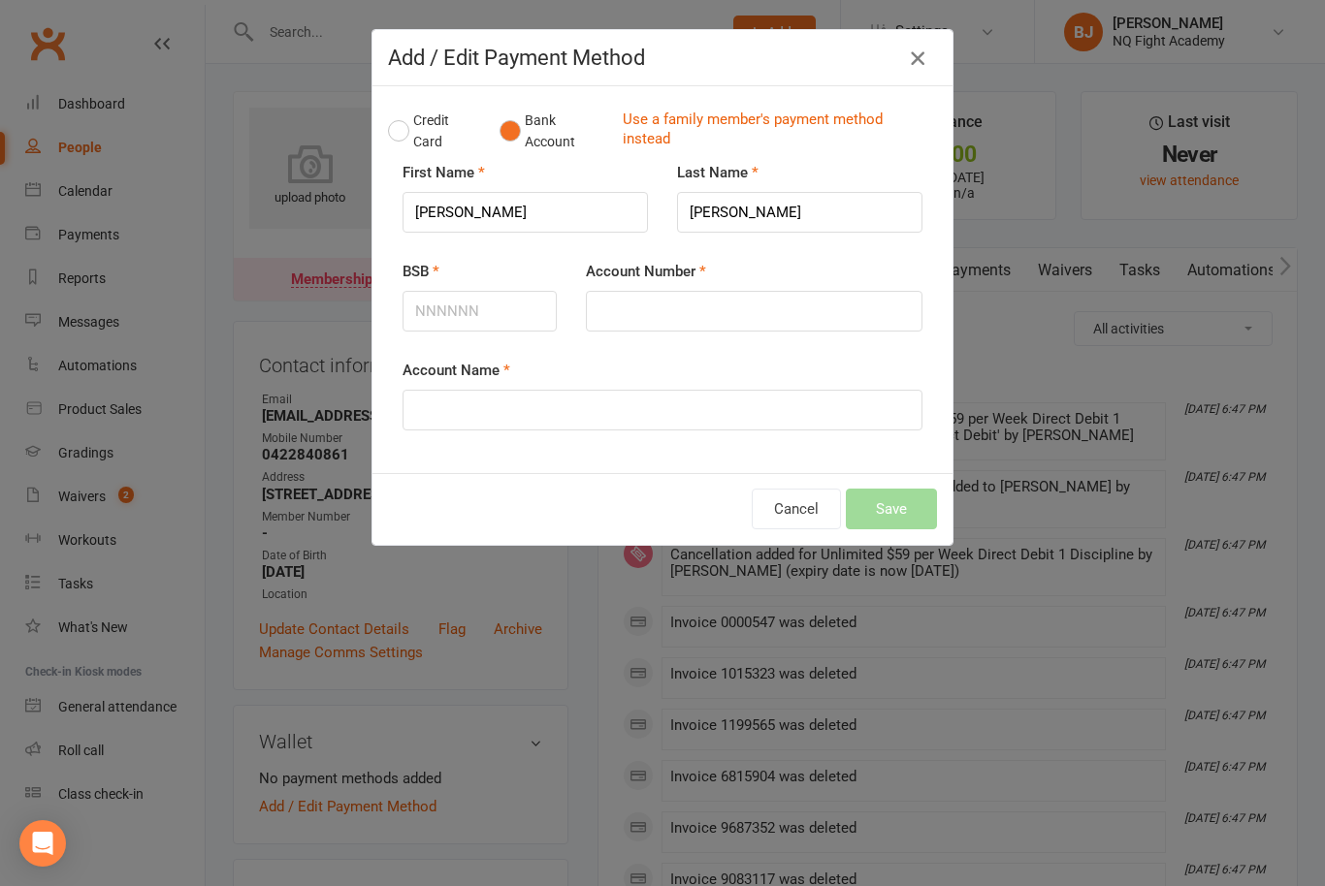
click at [918, 70] on icon "button" at bounding box center [917, 58] width 23 height 23
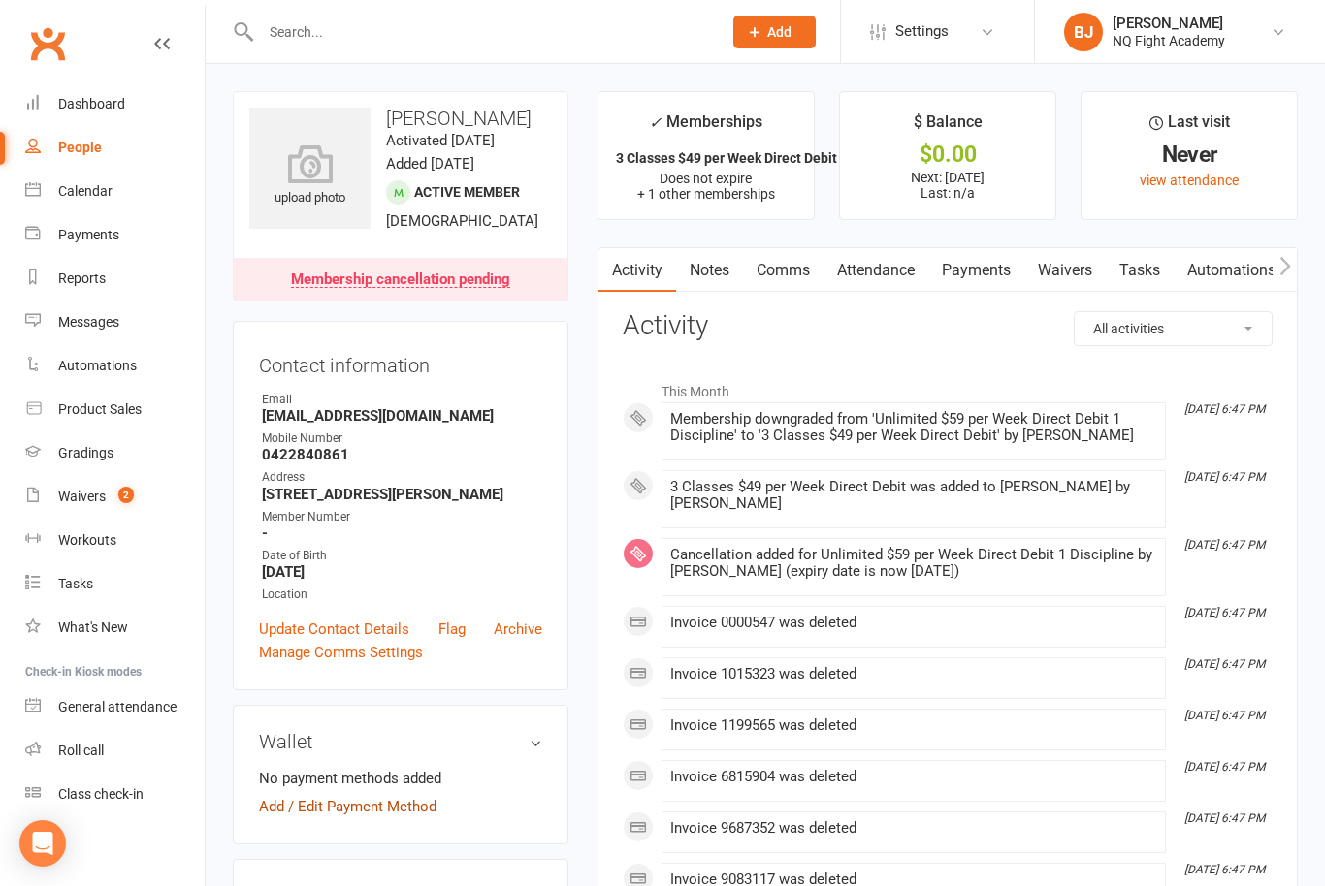
click at [402, 819] on link "Add / Edit Payment Method" at bounding box center [347, 806] width 177 height 23
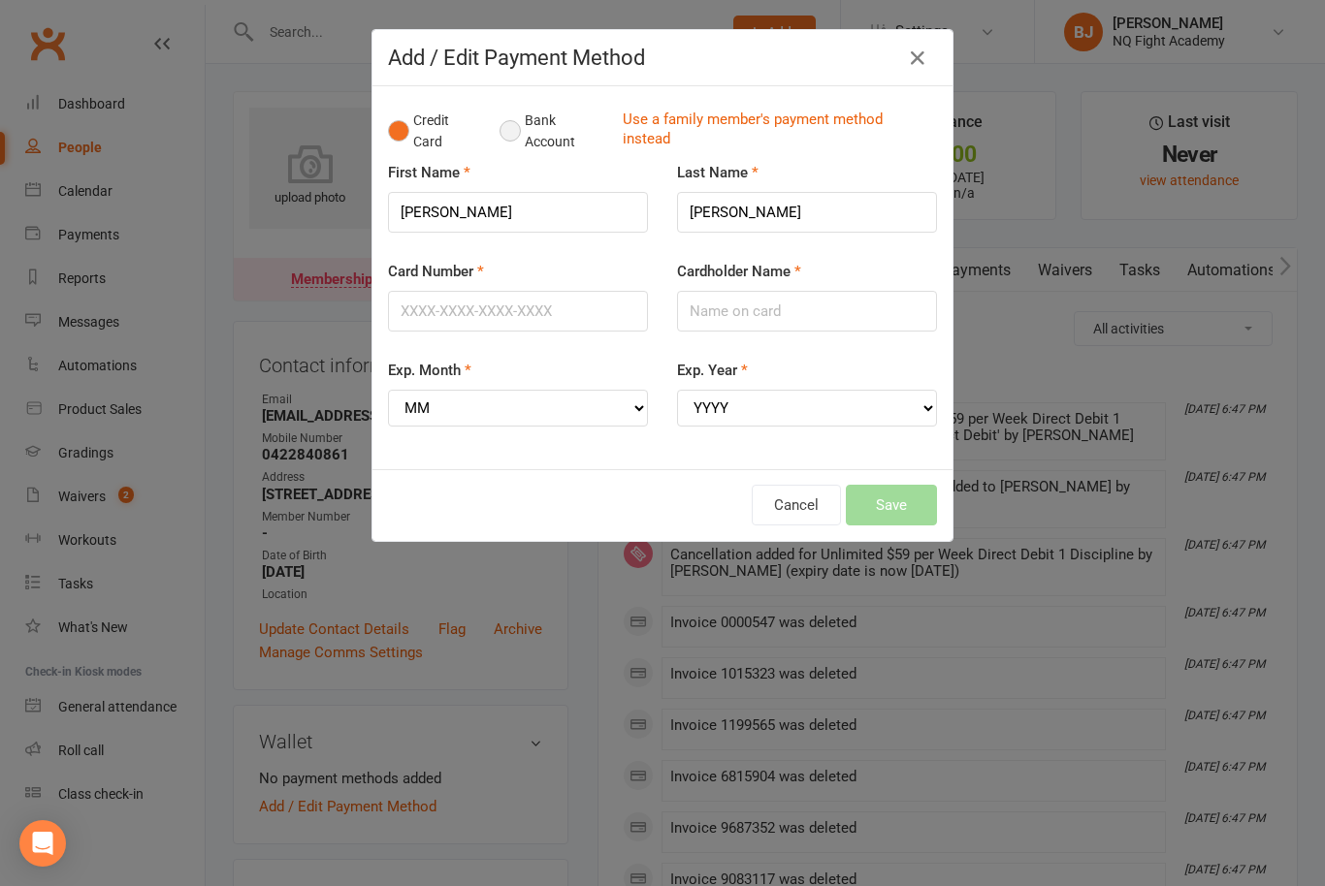
click at [519, 153] on button "Bank Account" at bounding box center [553, 131] width 108 height 59
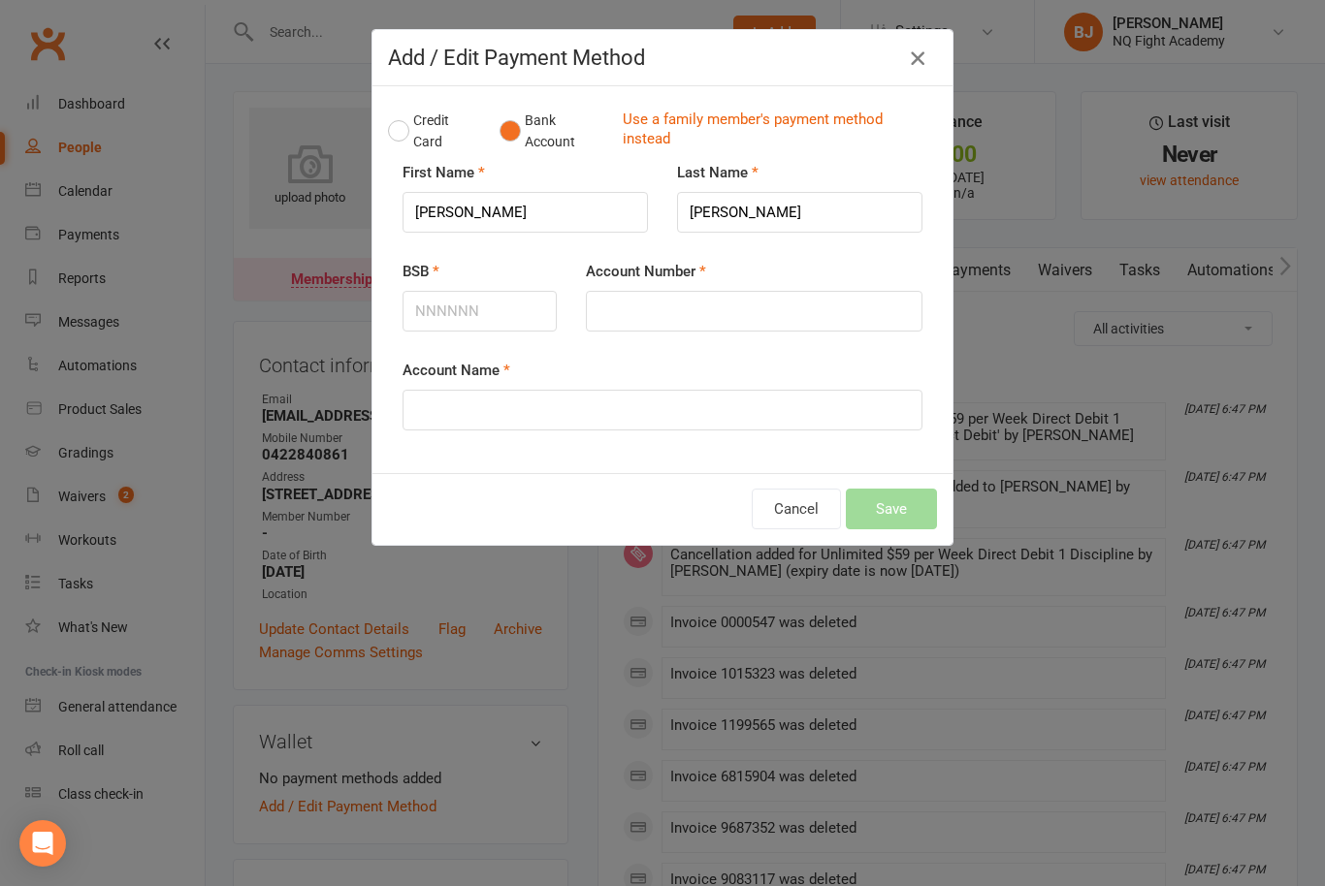
click at [916, 61] on icon "button" at bounding box center [917, 58] width 23 height 23
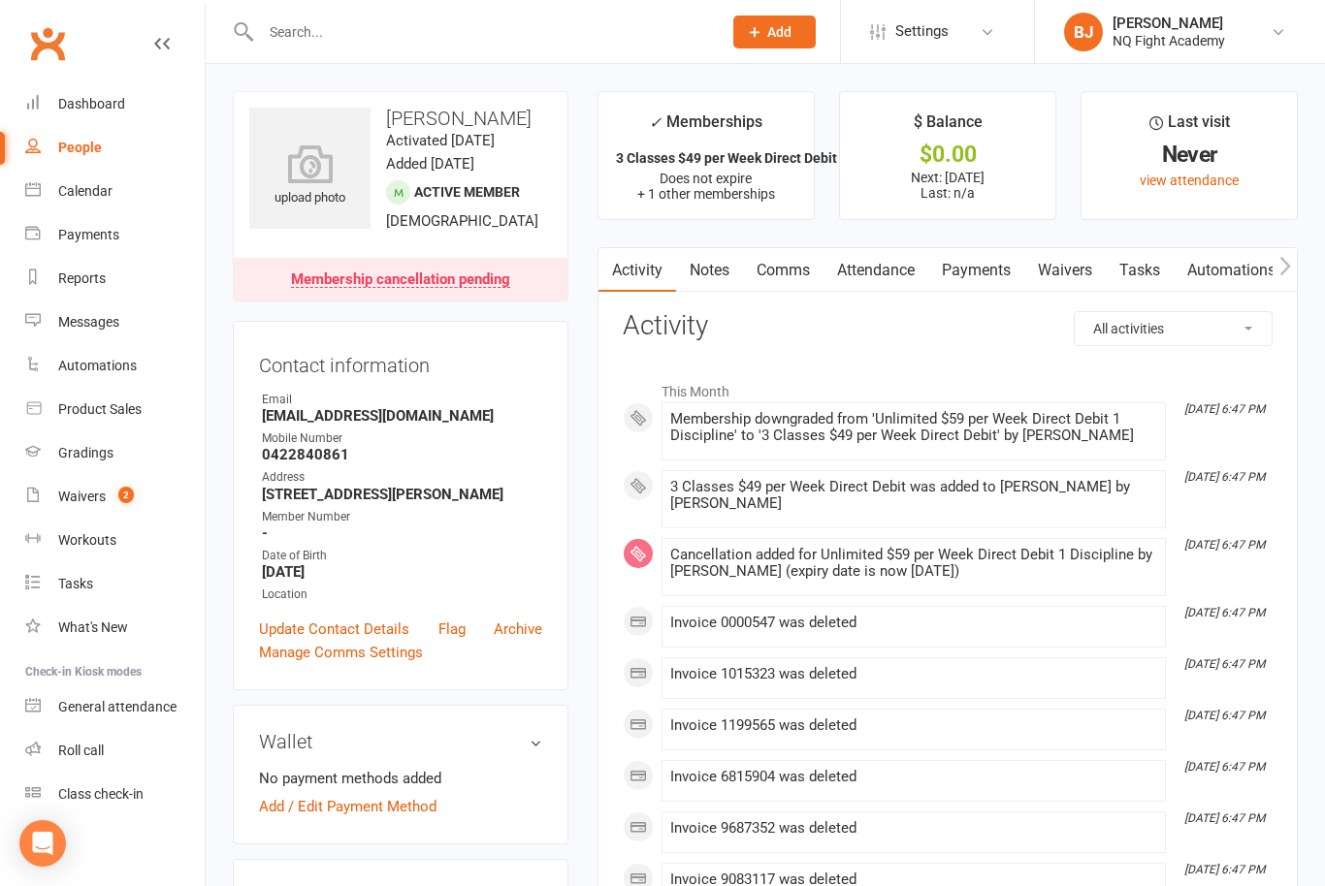
click at [924, 606] on li "Aug 15, 6:47 PM Invoice 0000547 was deleted" at bounding box center [913, 627] width 504 height 42
click at [923, 663] on li "Aug 15, 6:47 PM Invoice 1015323 was deleted" at bounding box center [913, 679] width 504 height 42
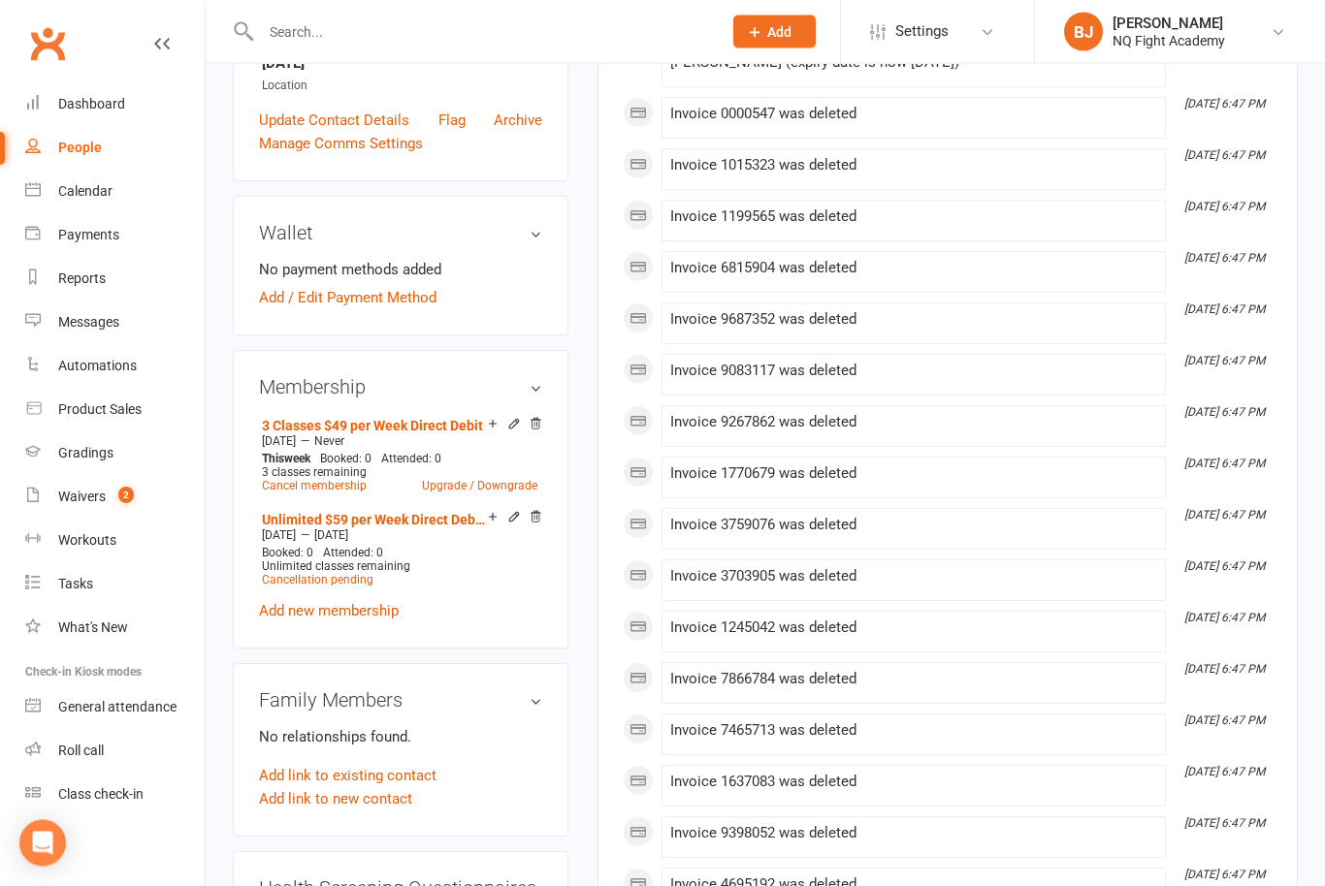
scroll to position [506, 0]
click at [409, 312] on link "Add / Edit Payment Method" at bounding box center [347, 300] width 177 height 23
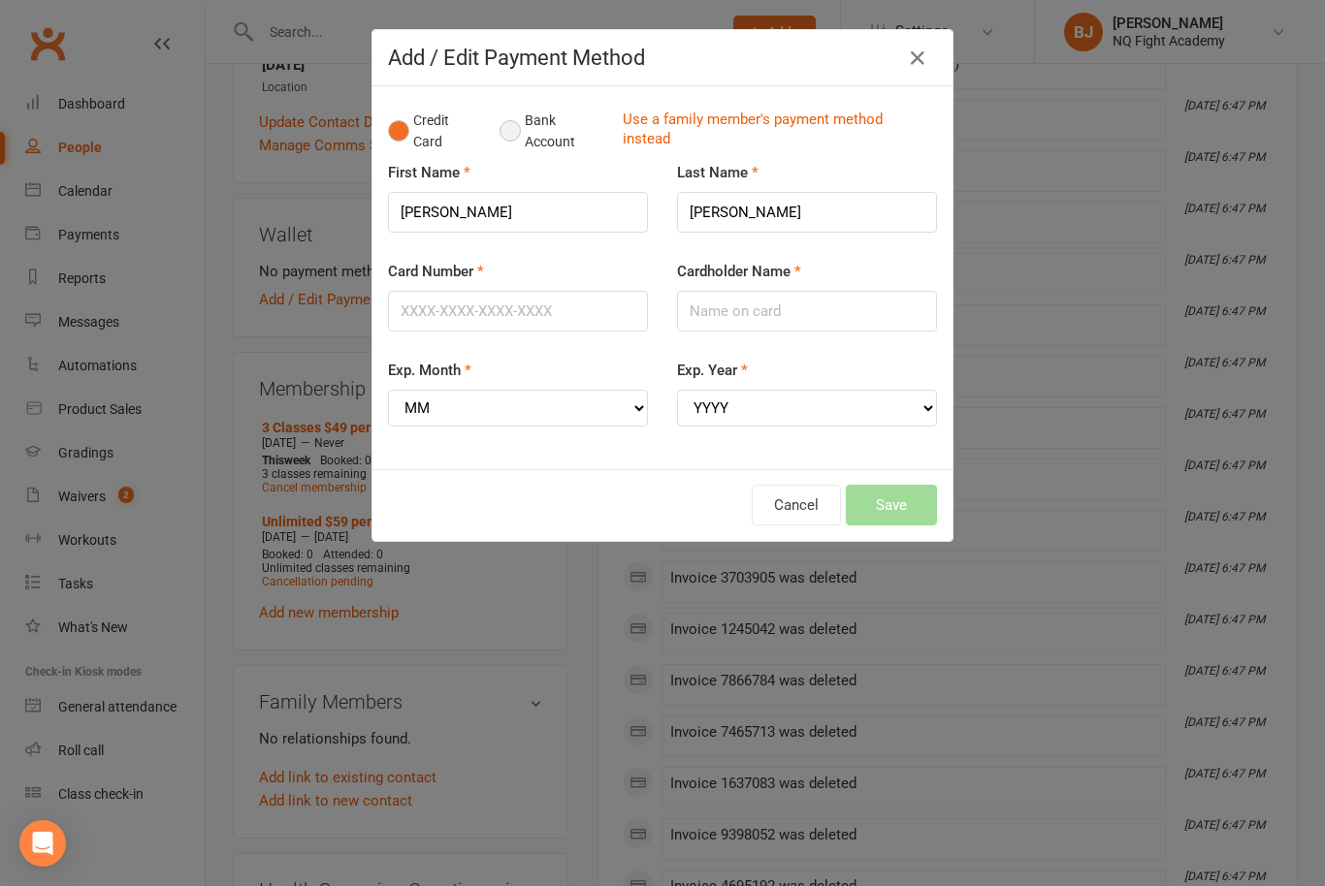
click at [507, 135] on button "Bank Account" at bounding box center [553, 131] width 108 height 59
